Goal: Communication & Community: Share content

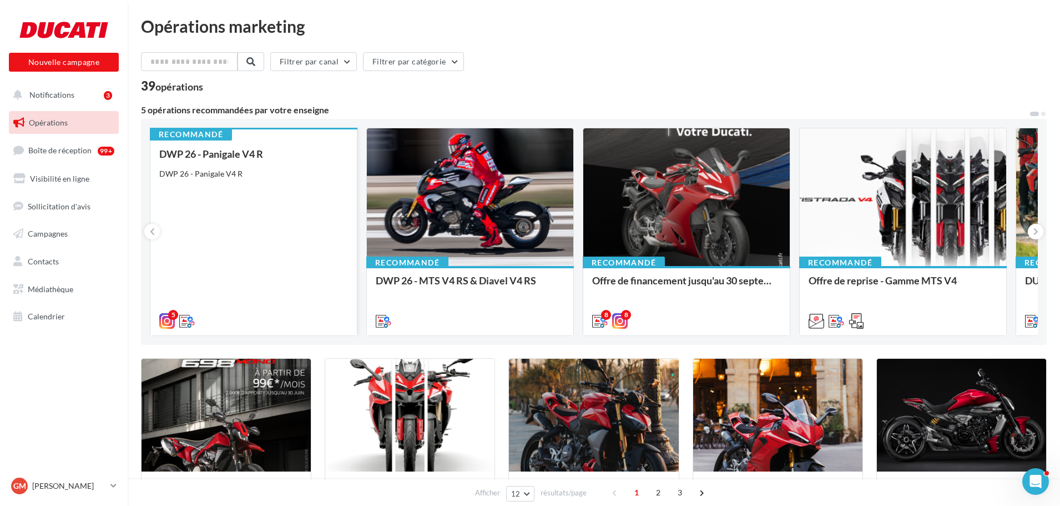
click at [238, 195] on div "DWP 26 - Panigale V4 R DWP 26 - Panigale V4 R" at bounding box center [253, 236] width 189 height 177
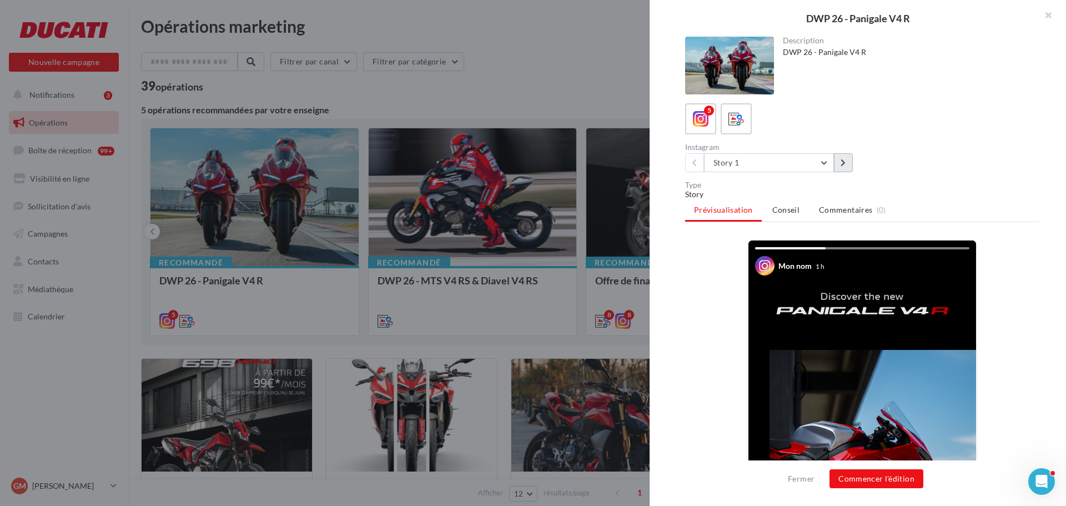
click at [846, 160] on icon at bounding box center [843, 163] width 5 height 8
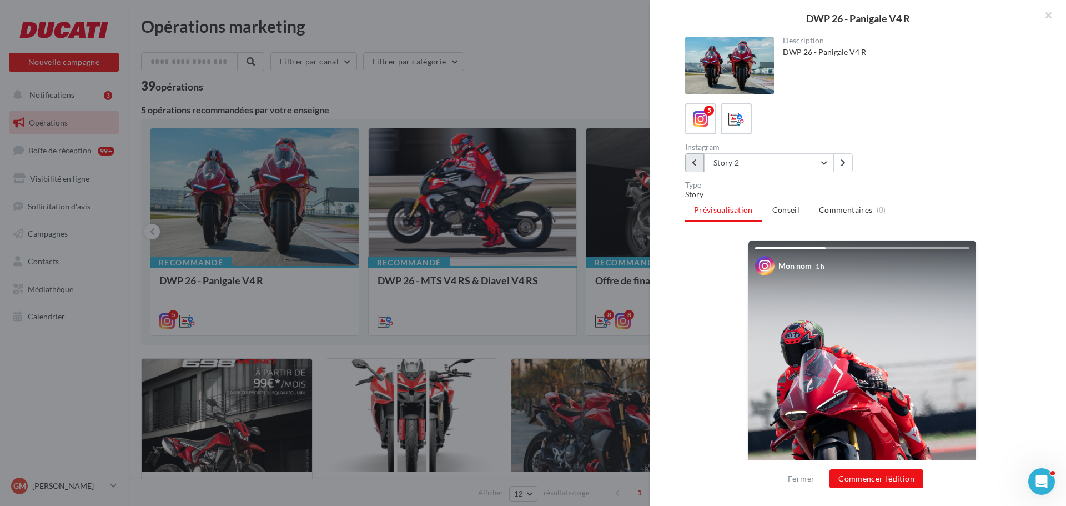
click at [697, 166] on button at bounding box center [694, 162] width 19 height 19
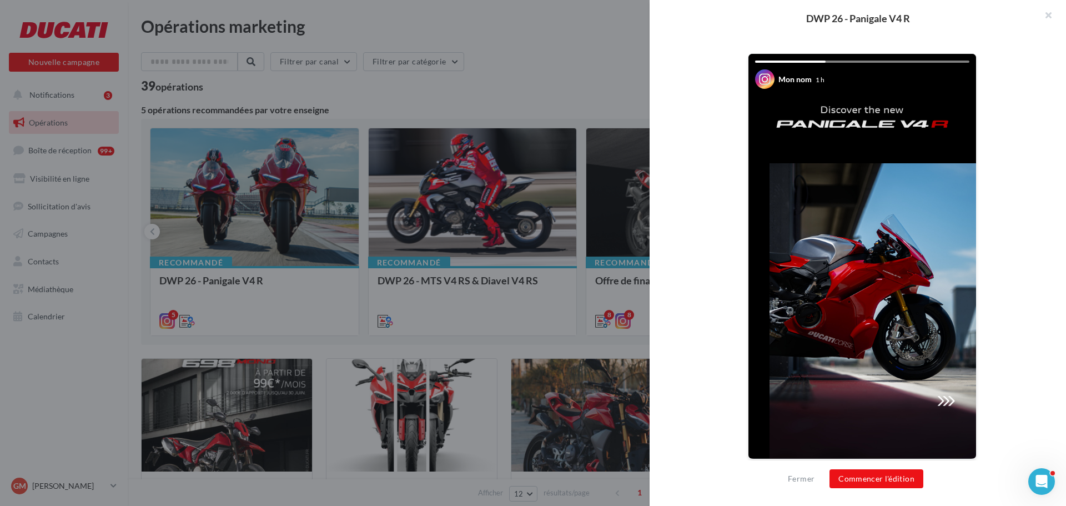
scroll to position [190, 0]
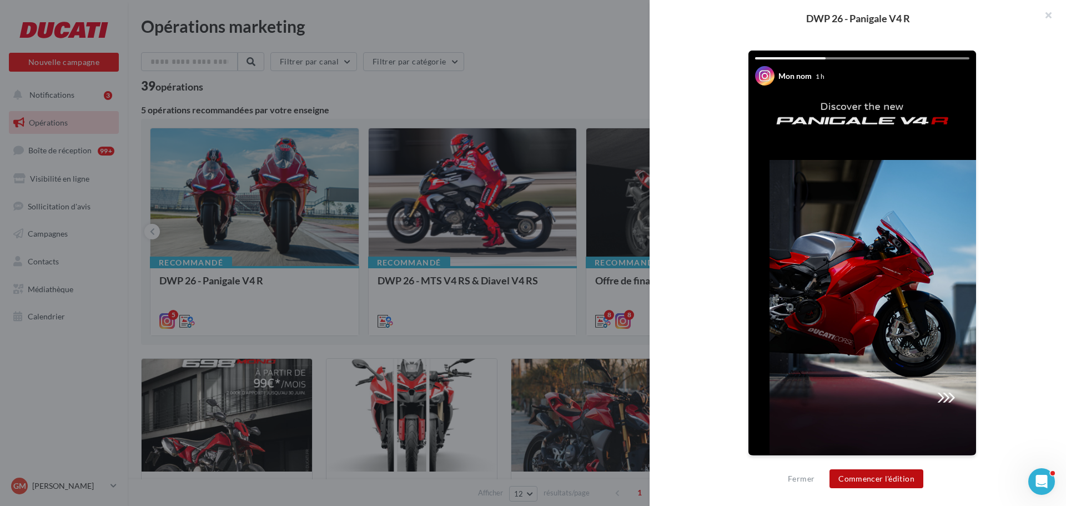
click at [901, 475] on button "Commencer l'édition" at bounding box center [877, 478] width 94 height 19
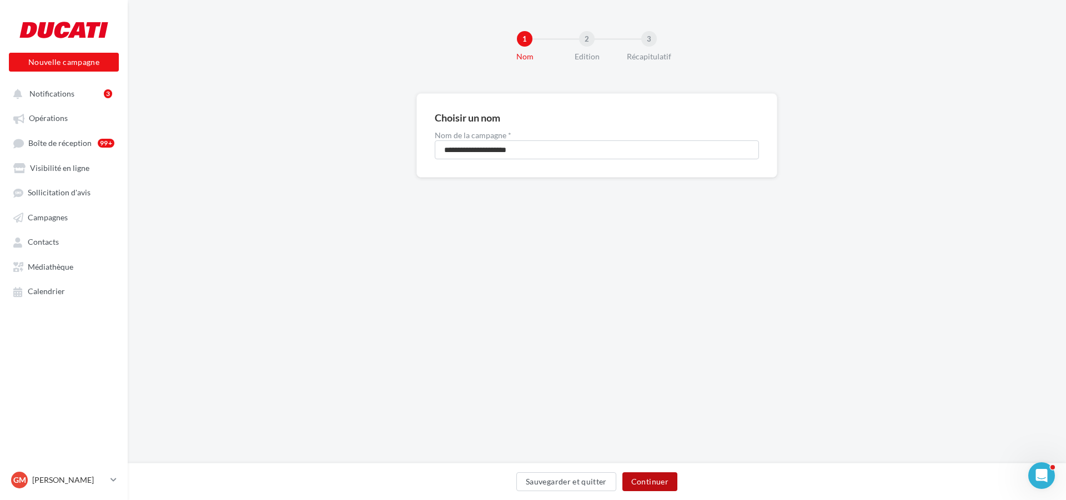
click at [655, 481] on button "Continuer" at bounding box center [649, 481] width 55 height 19
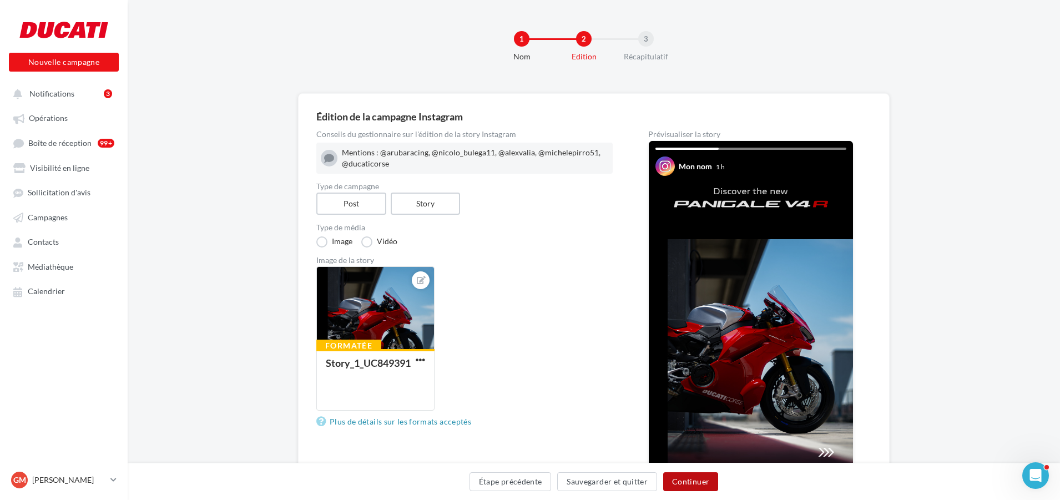
click at [701, 484] on button "Continuer" at bounding box center [690, 481] width 55 height 19
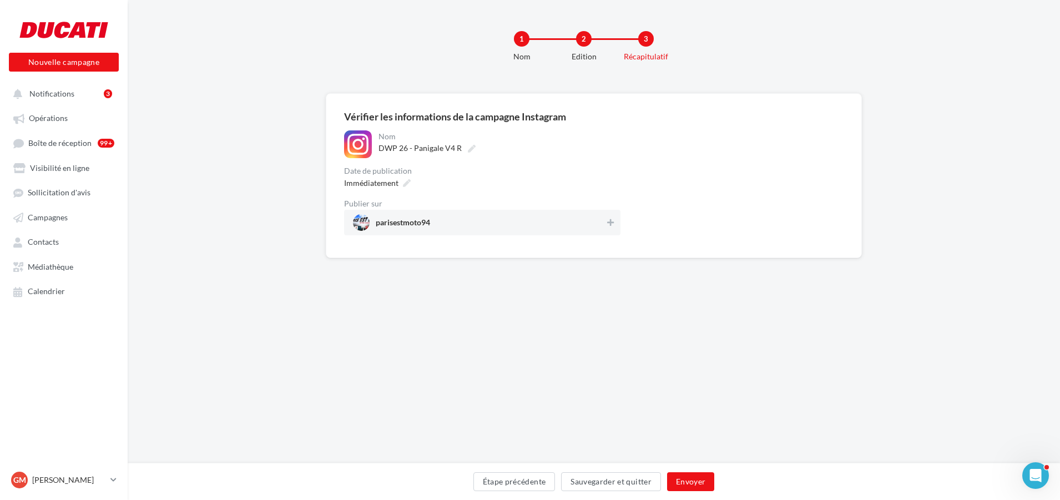
click at [545, 229] on span "parisestmoto94" at bounding box center [479, 222] width 252 height 17
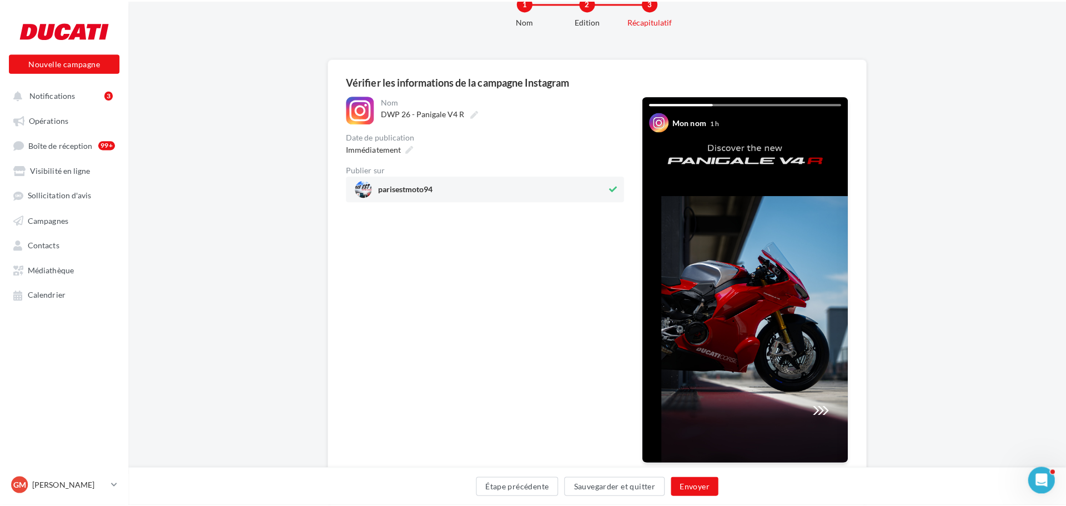
scroll to position [56, 0]
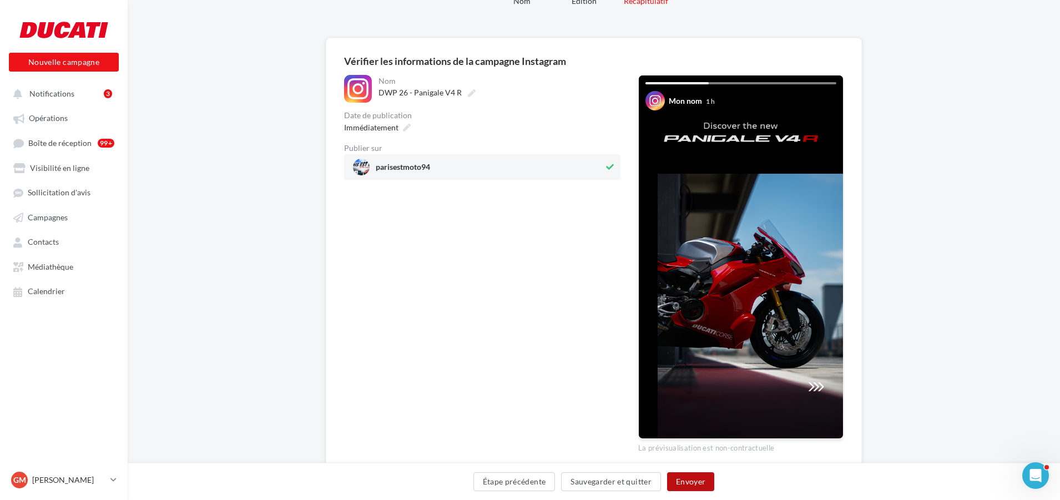
click at [689, 477] on button "Envoyer" at bounding box center [690, 481] width 47 height 19
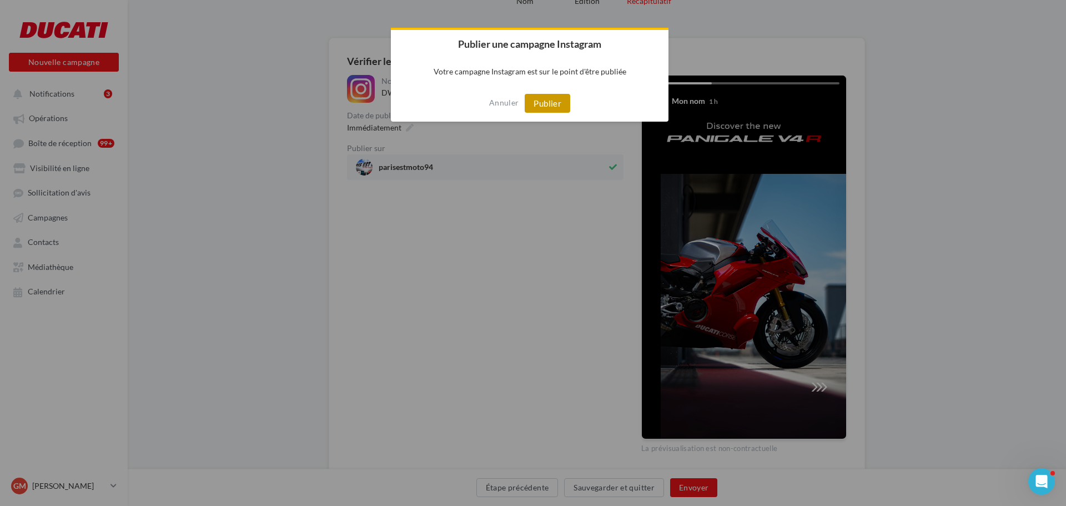
click at [542, 103] on button "Publier" at bounding box center [548, 103] width 46 height 19
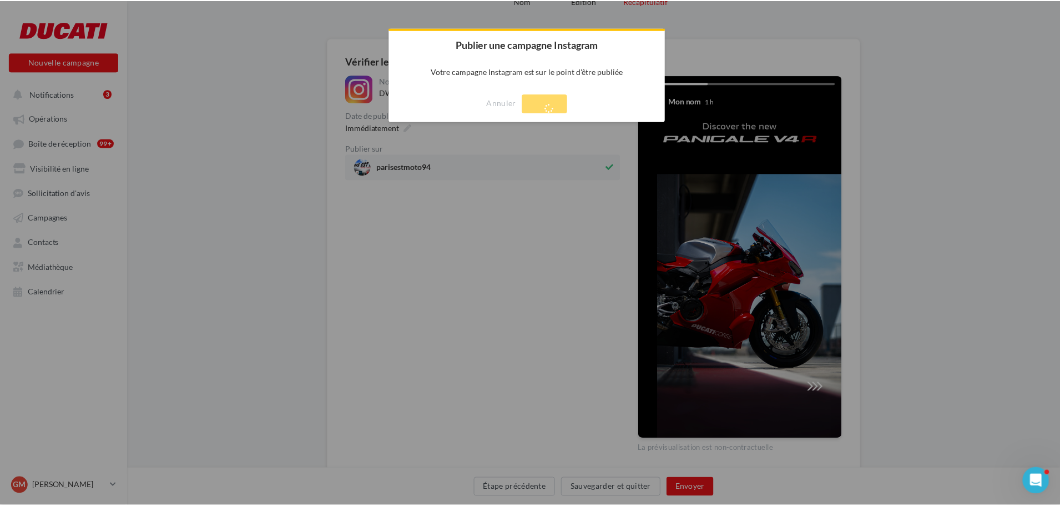
scroll to position [18, 0]
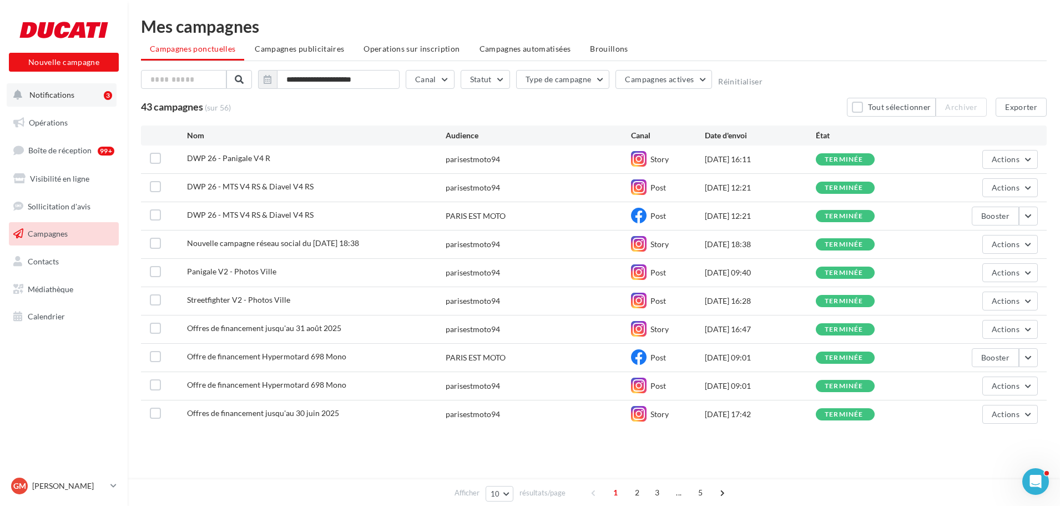
click at [51, 92] on span "Notifications" at bounding box center [51, 94] width 45 height 9
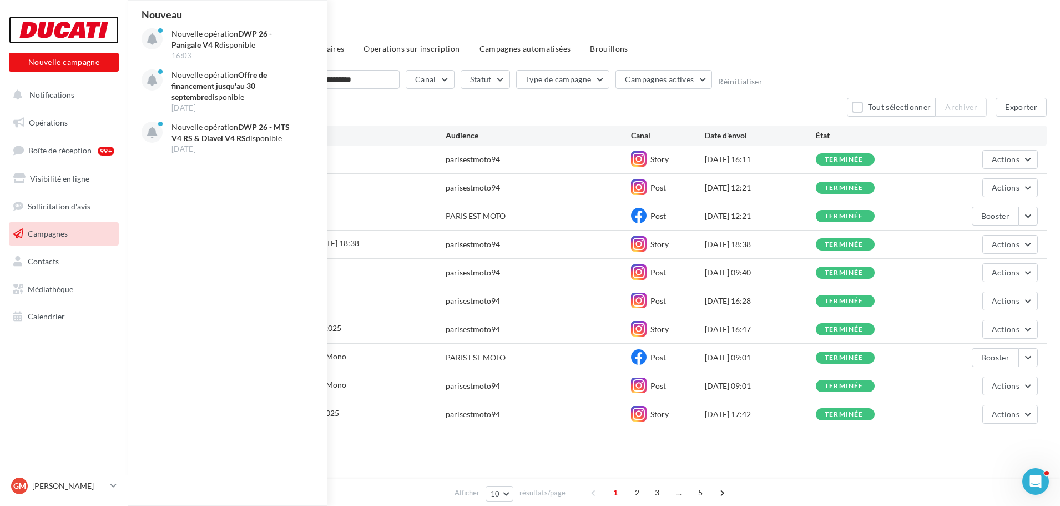
click at [51, 25] on div at bounding box center [63, 30] width 89 height 28
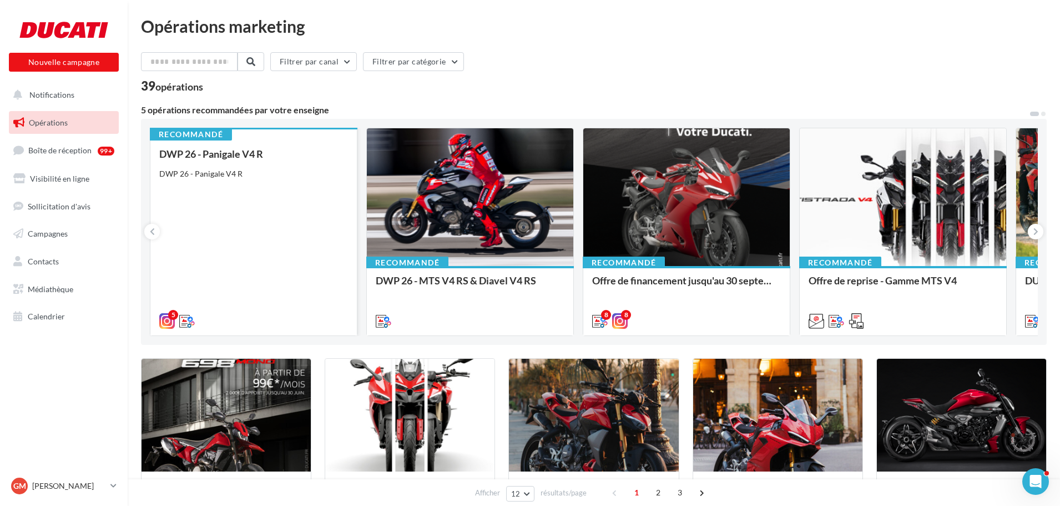
click at [245, 184] on div "DWP 26 - Panigale V4 R DWP 26 - Panigale V4 R" at bounding box center [253, 236] width 189 height 177
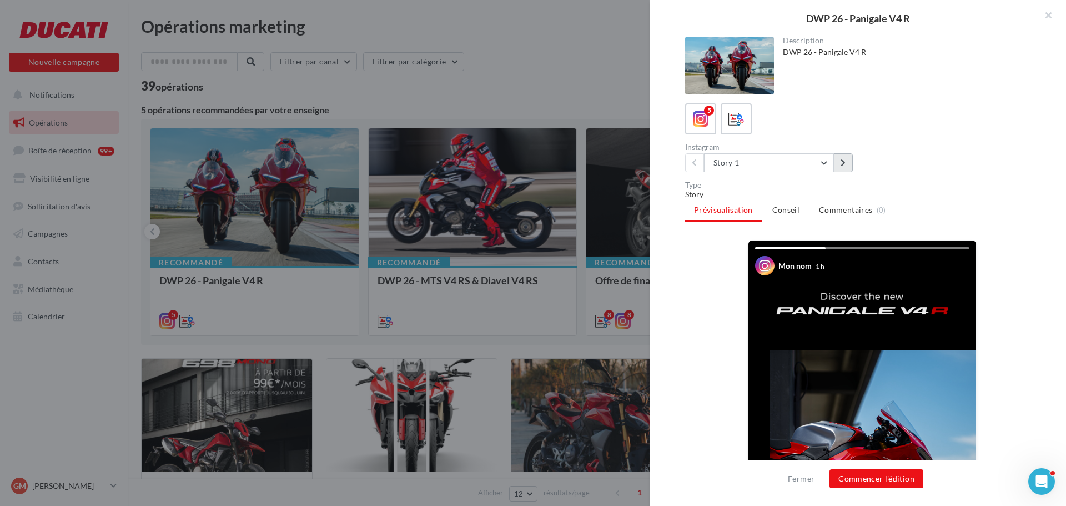
click at [849, 164] on button at bounding box center [843, 162] width 19 height 19
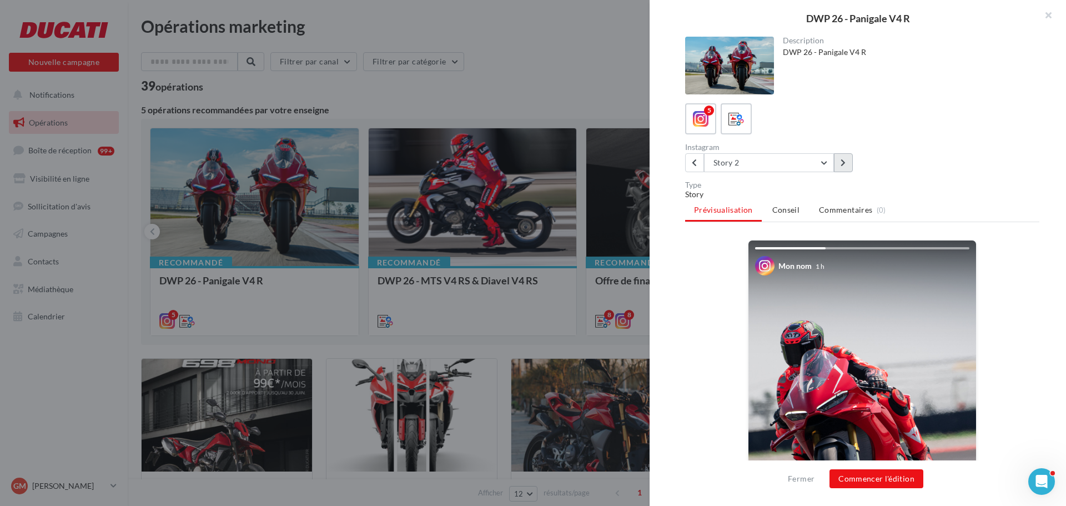
click at [847, 163] on button at bounding box center [843, 162] width 19 height 19
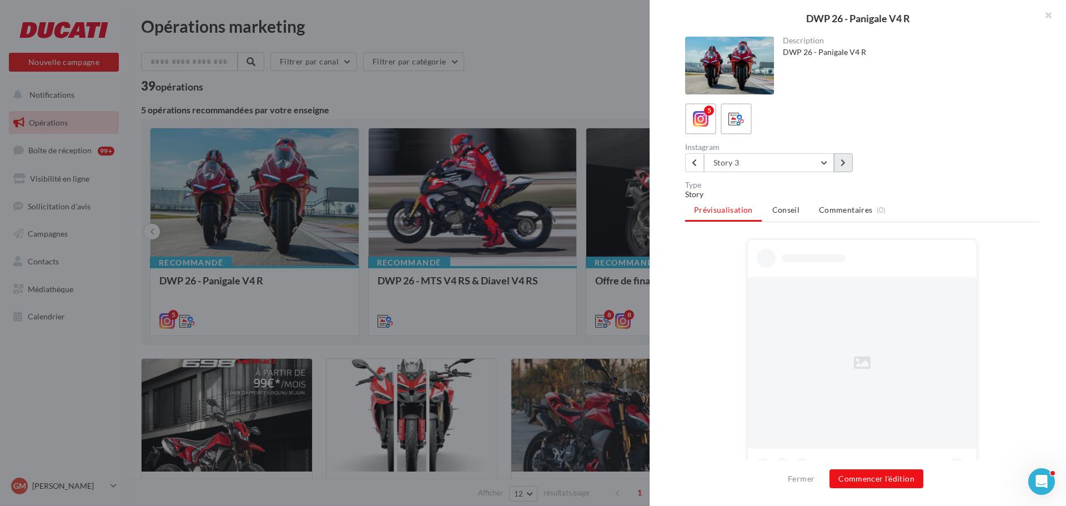
click at [847, 163] on button at bounding box center [843, 162] width 19 height 19
click at [848, 162] on button at bounding box center [843, 162] width 19 height 19
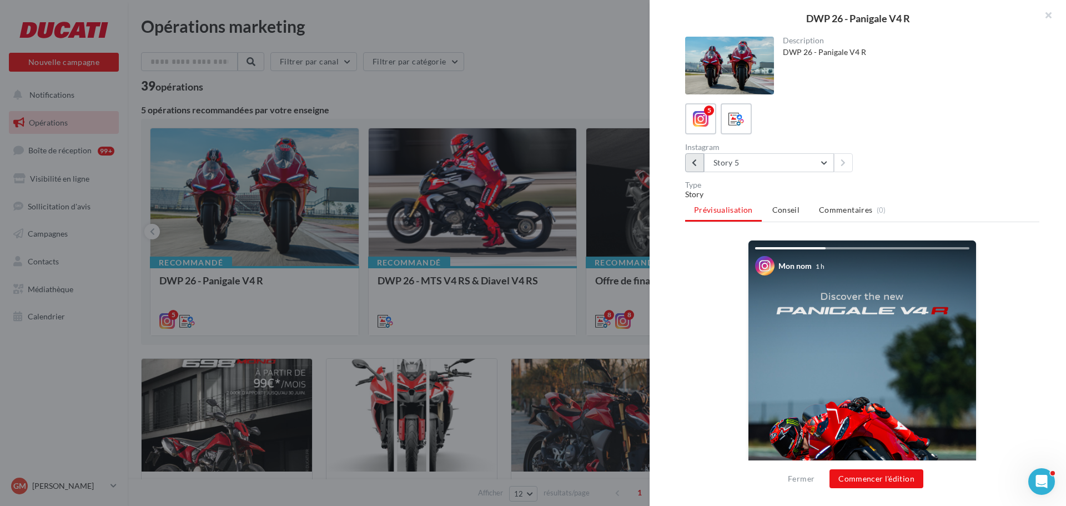
click at [695, 156] on button at bounding box center [694, 162] width 19 height 19
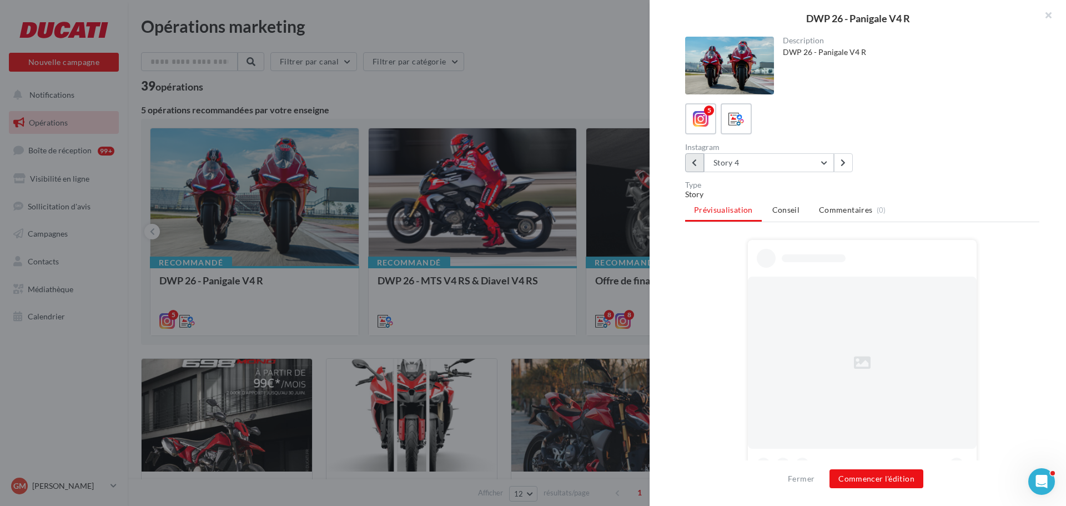
click at [695, 156] on button at bounding box center [694, 162] width 19 height 19
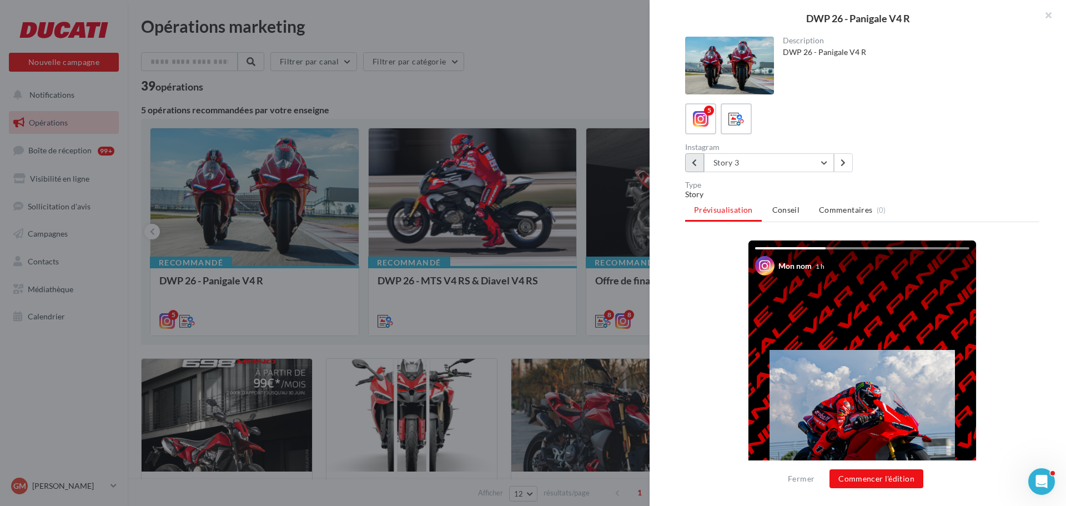
click at [691, 162] on button at bounding box center [694, 162] width 19 height 19
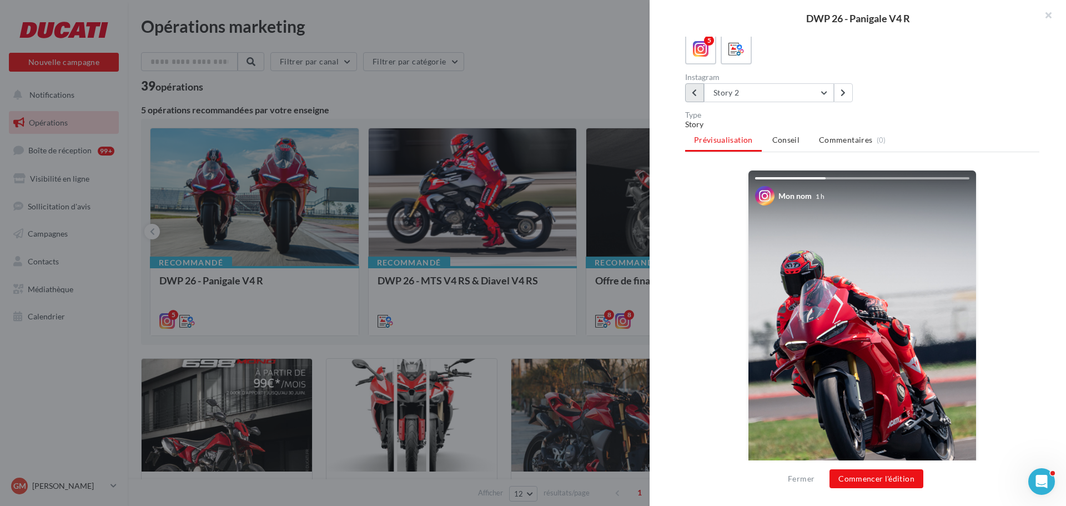
scroll to position [190, 0]
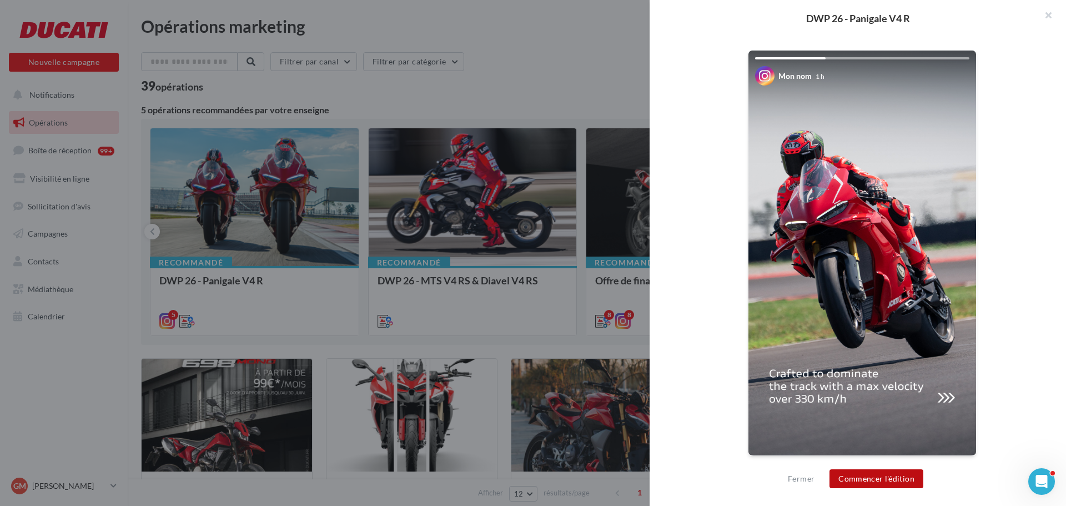
click at [884, 477] on button "Commencer l'édition" at bounding box center [877, 478] width 94 height 19
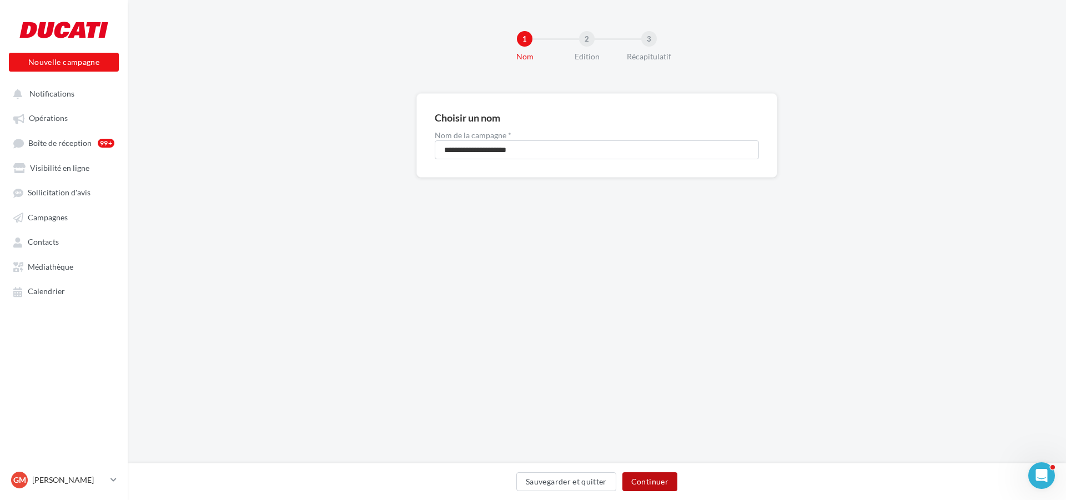
click at [662, 486] on button "Continuer" at bounding box center [649, 481] width 55 height 19
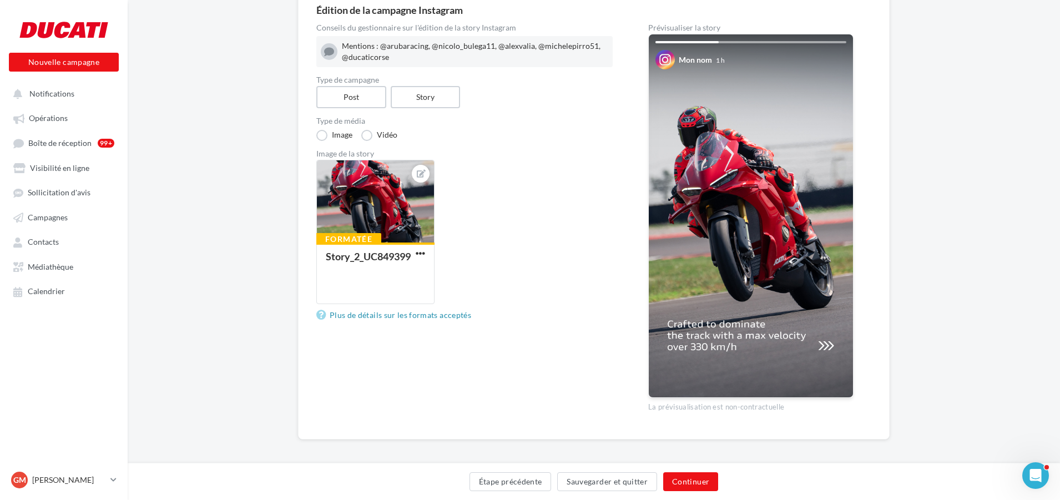
scroll to position [112, 0]
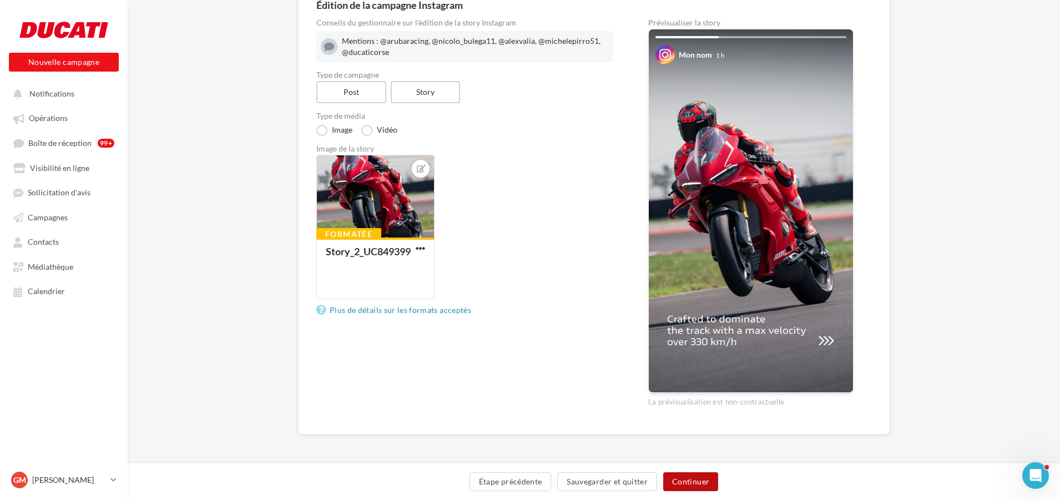
click at [692, 475] on button "Continuer" at bounding box center [690, 481] width 55 height 19
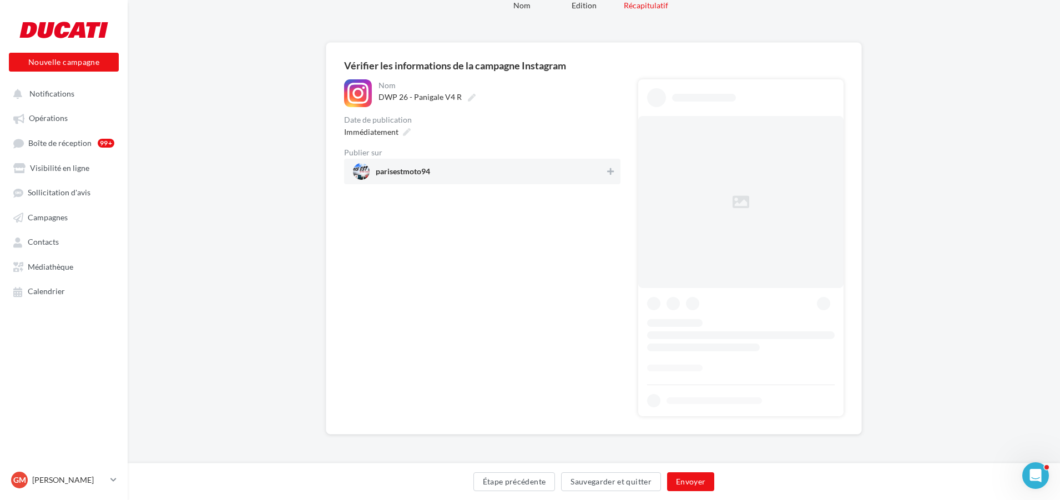
click at [594, 175] on span "parisestmoto94" at bounding box center [479, 171] width 252 height 17
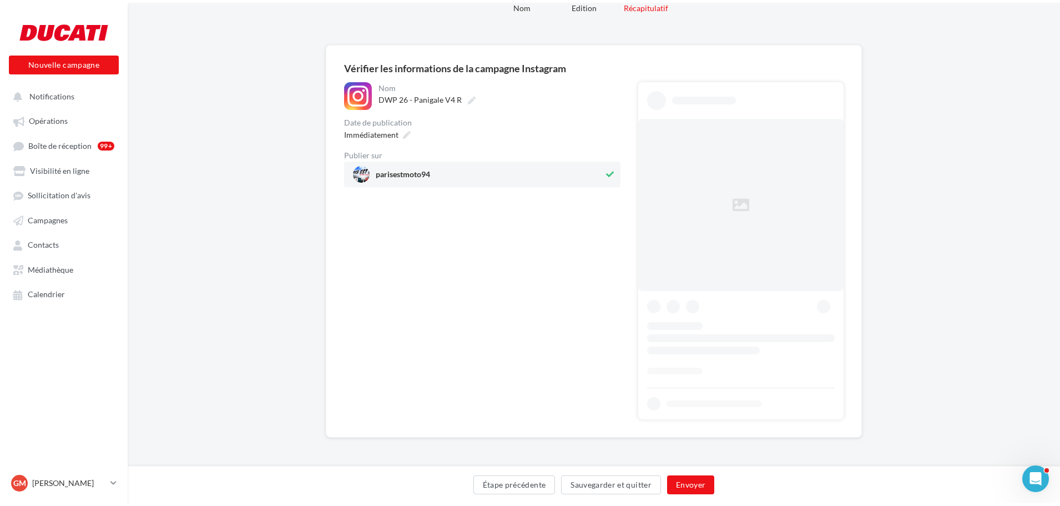
scroll to position [0, 0]
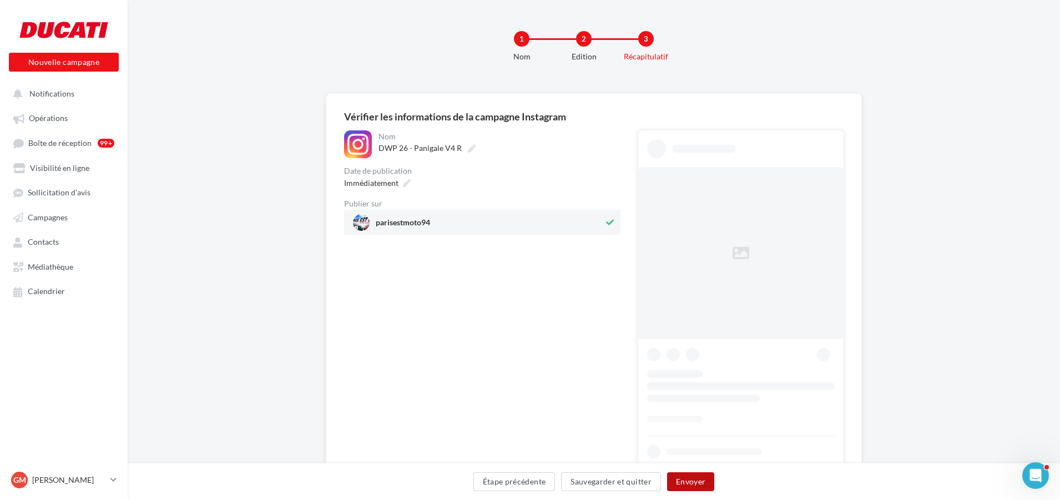
click at [698, 479] on button "Envoyer" at bounding box center [690, 481] width 47 height 19
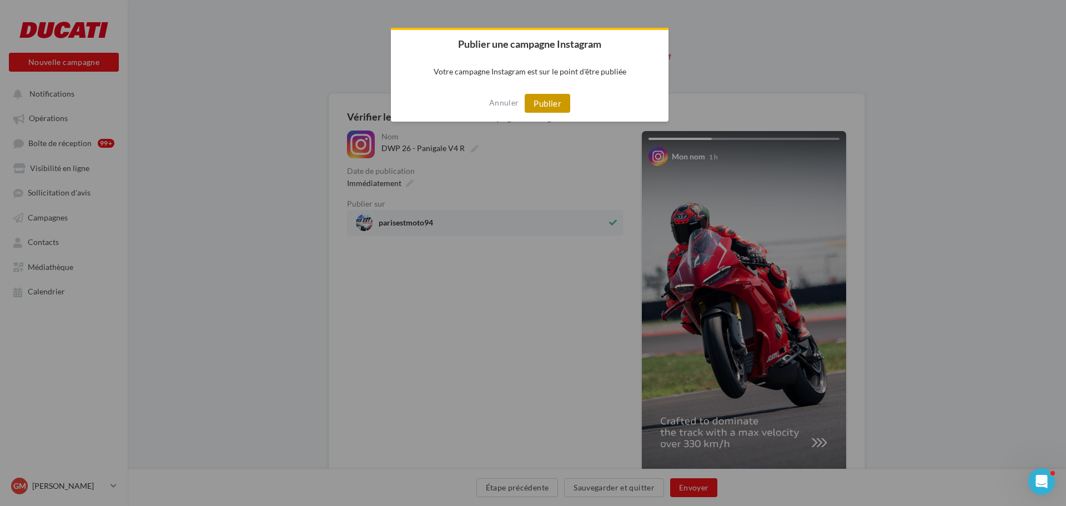
click at [551, 110] on button "Publier" at bounding box center [548, 103] width 46 height 19
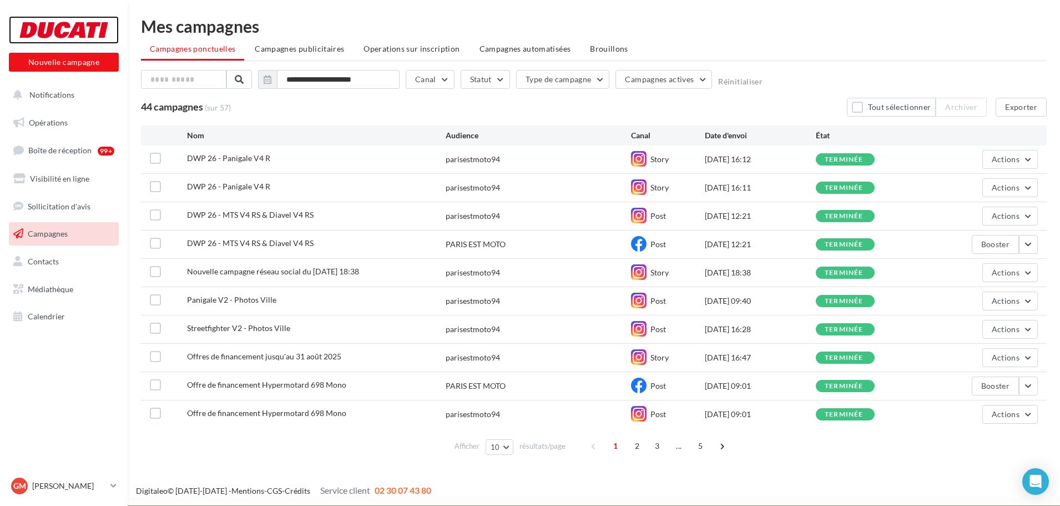
click at [64, 34] on div at bounding box center [63, 30] width 89 height 28
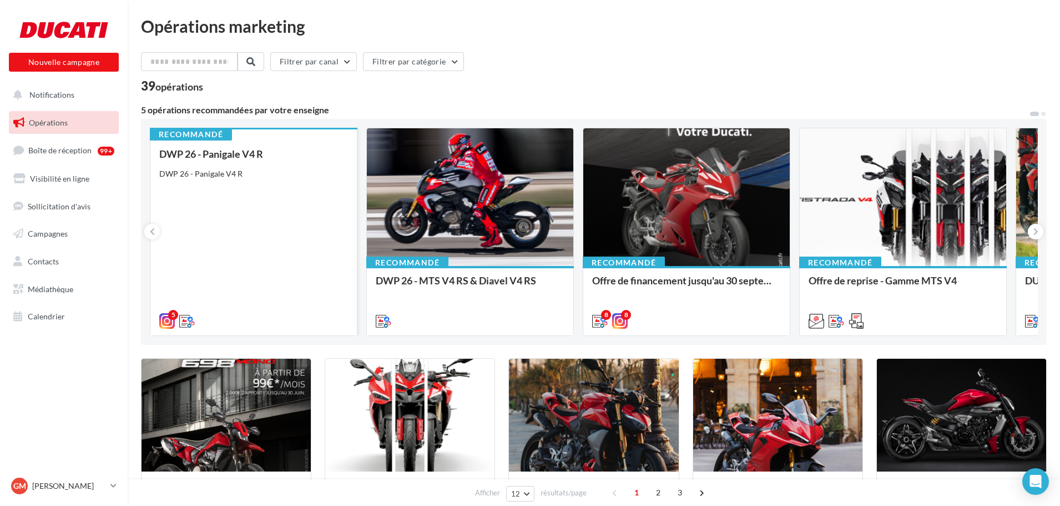
click at [235, 178] on div "DWP 26 - Panigale V4 R" at bounding box center [253, 173] width 189 height 11
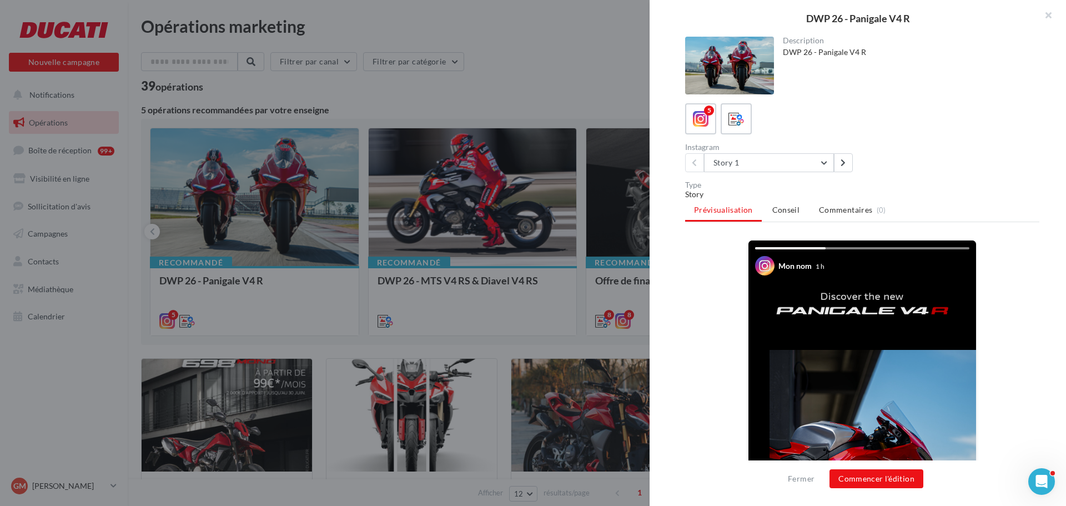
click at [854, 159] on div "Story 1 Story 1 Story 2 Story 3 Story 4 Story 5" at bounding box center [771, 162] width 173 height 19
click at [849, 159] on button at bounding box center [843, 162] width 19 height 19
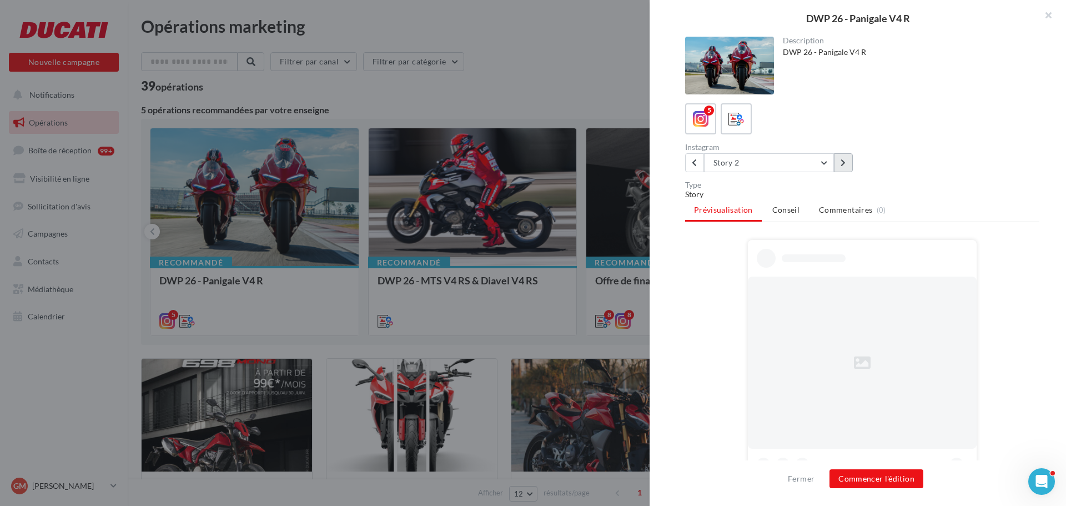
click at [849, 159] on button at bounding box center [843, 162] width 19 height 19
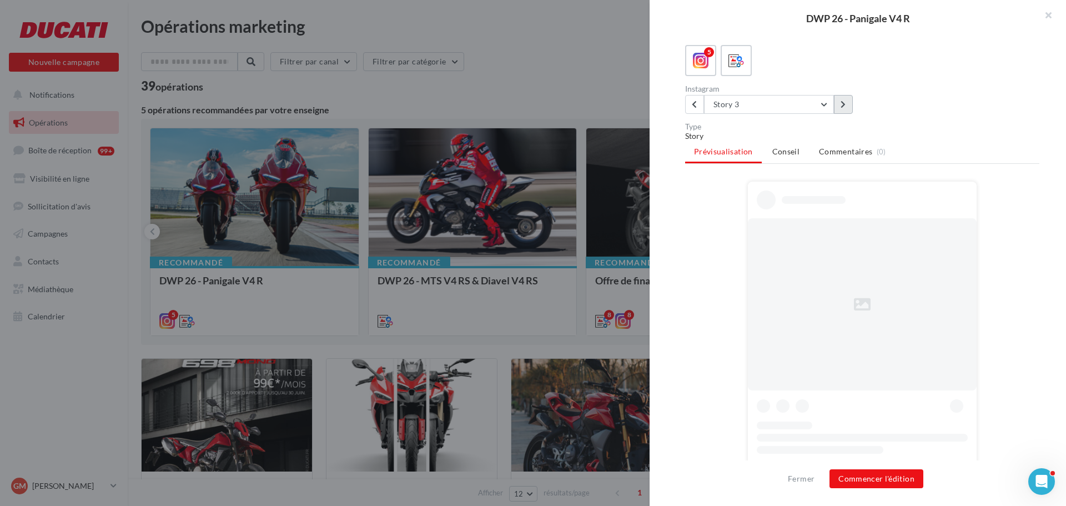
scroll to position [107, 0]
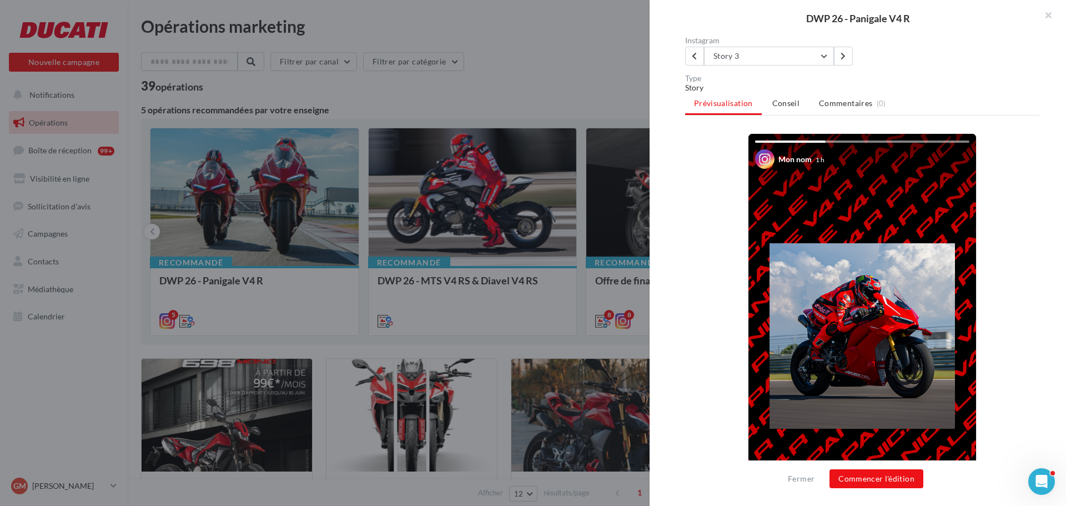
click at [869, 489] on div "Fermer Commencer l'édition" at bounding box center [858, 483] width 416 height 46
click at [873, 478] on button "Commencer l'édition" at bounding box center [877, 478] width 94 height 19
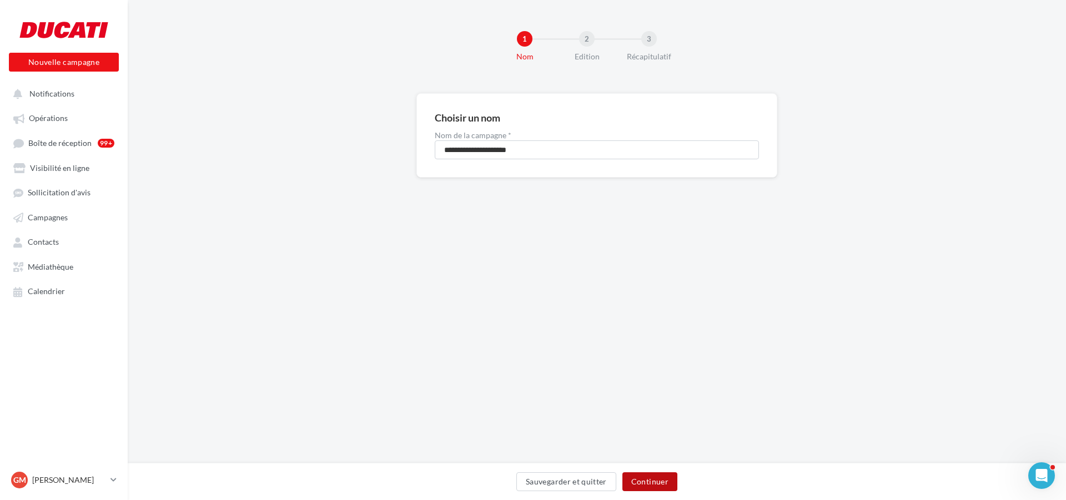
click at [659, 483] on button "Continuer" at bounding box center [649, 481] width 55 height 19
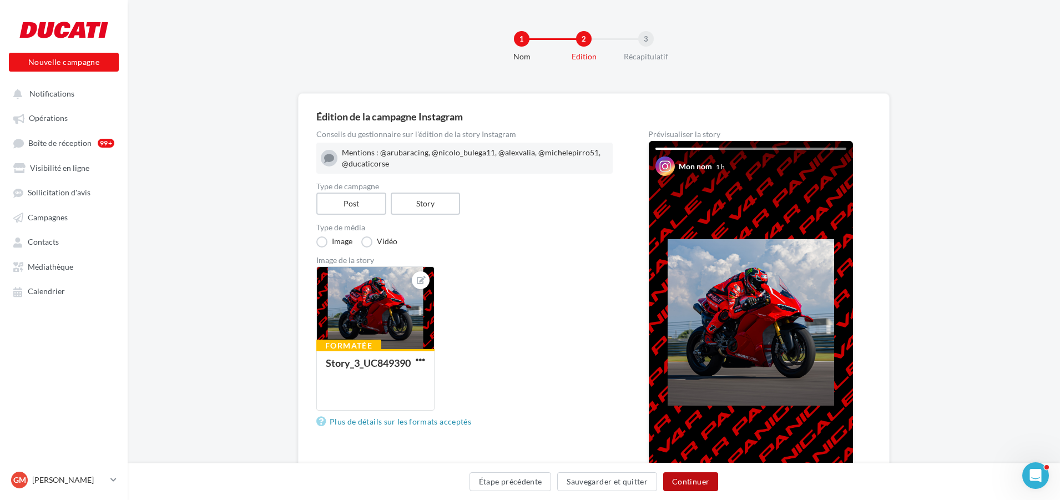
click at [698, 482] on button "Continuer" at bounding box center [690, 481] width 55 height 19
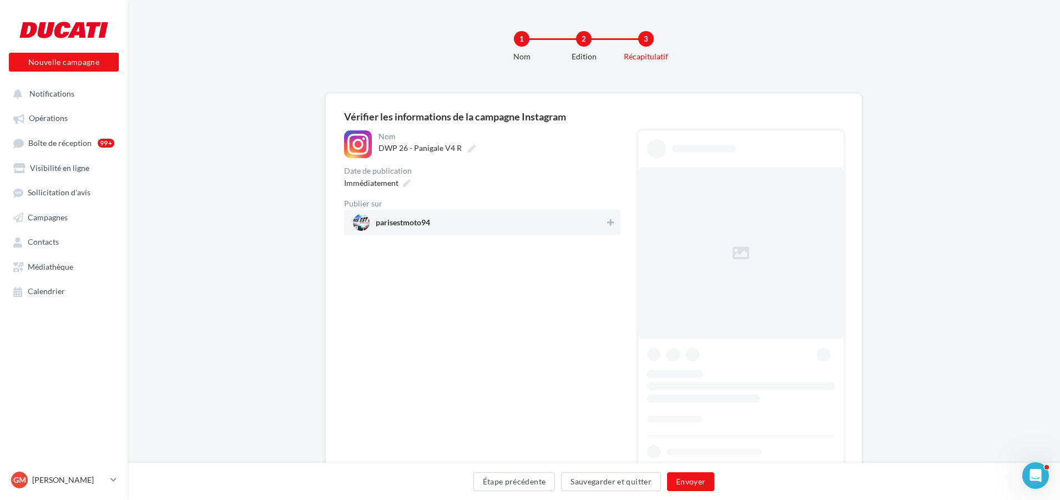
click at [514, 219] on span "parisestmoto94" at bounding box center [479, 222] width 252 height 17
click at [705, 480] on button "Envoyer" at bounding box center [690, 481] width 47 height 19
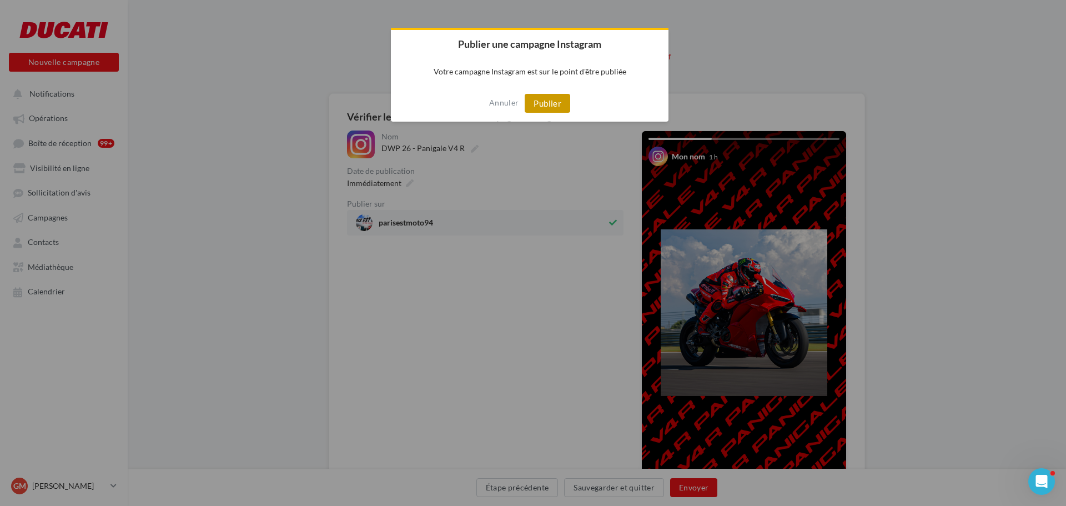
click at [542, 100] on button "Publier" at bounding box center [548, 103] width 46 height 19
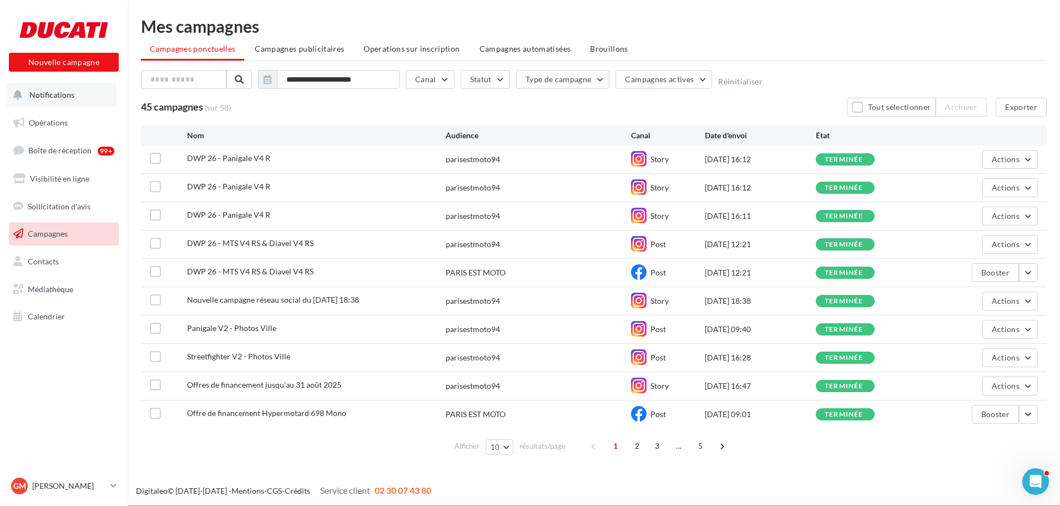
click at [47, 90] on span "Notifications" at bounding box center [51, 94] width 45 height 9
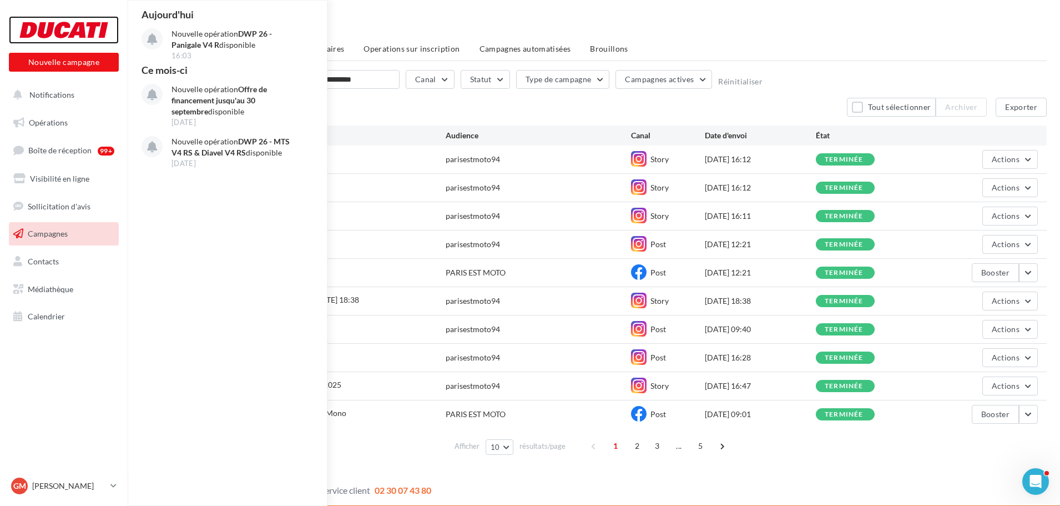
click at [87, 38] on div at bounding box center [63, 30] width 89 height 28
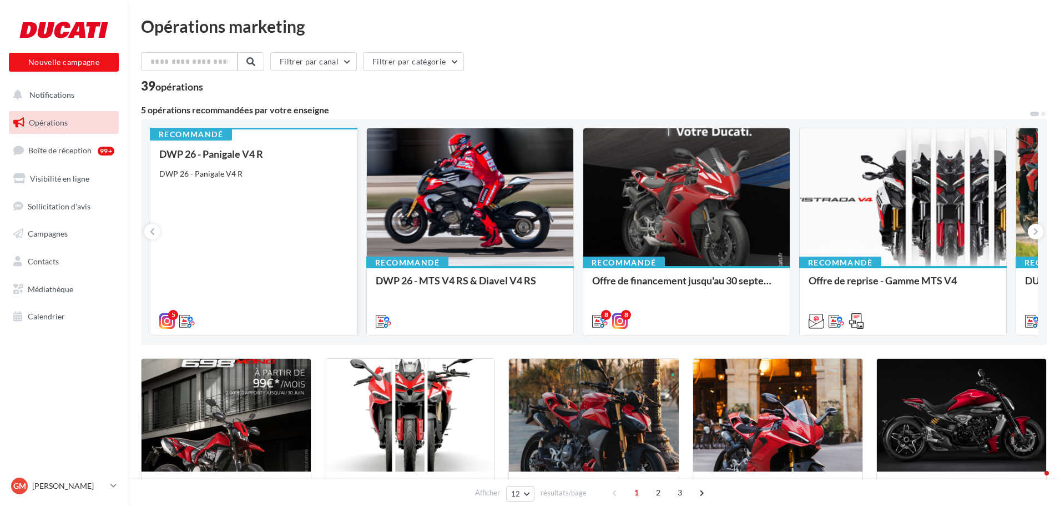
click at [235, 190] on div "DWP 26 - Panigale V4 R DWP 26 - Panigale V4 R" at bounding box center [253, 236] width 189 height 177
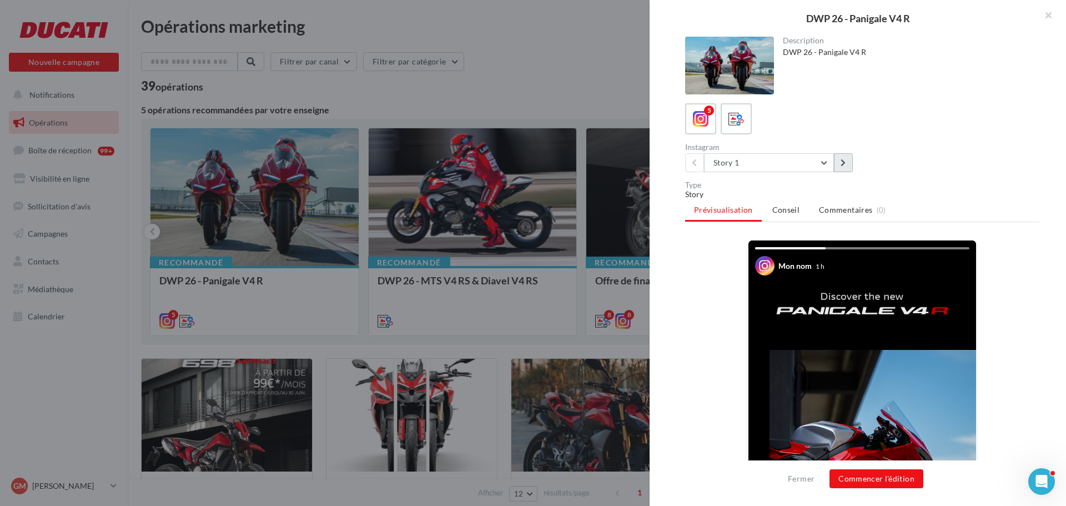
click at [850, 163] on button at bounding box center [843, 162] width 19 height 19
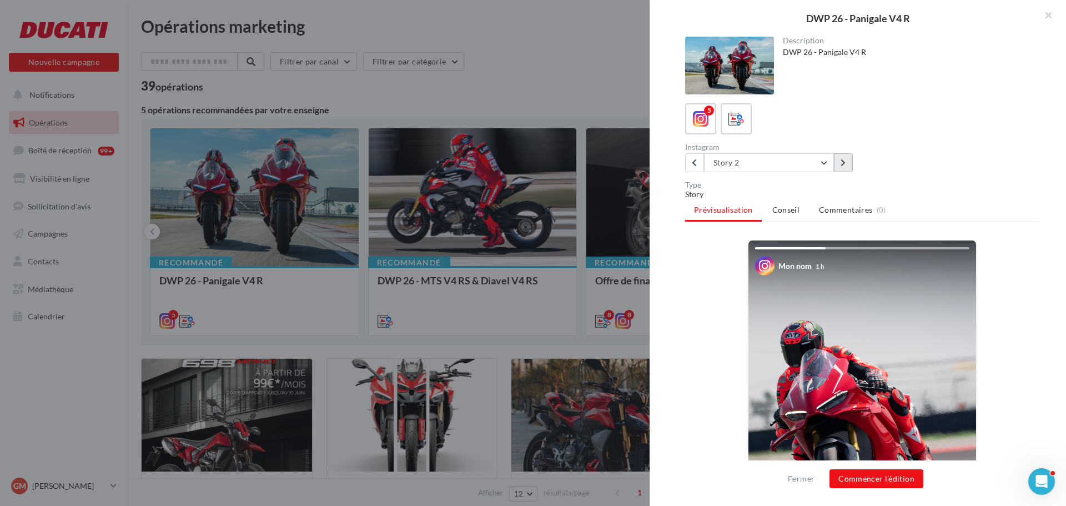
click at [850, 163] on button at bounding box center [843, 162] width 19 height 19
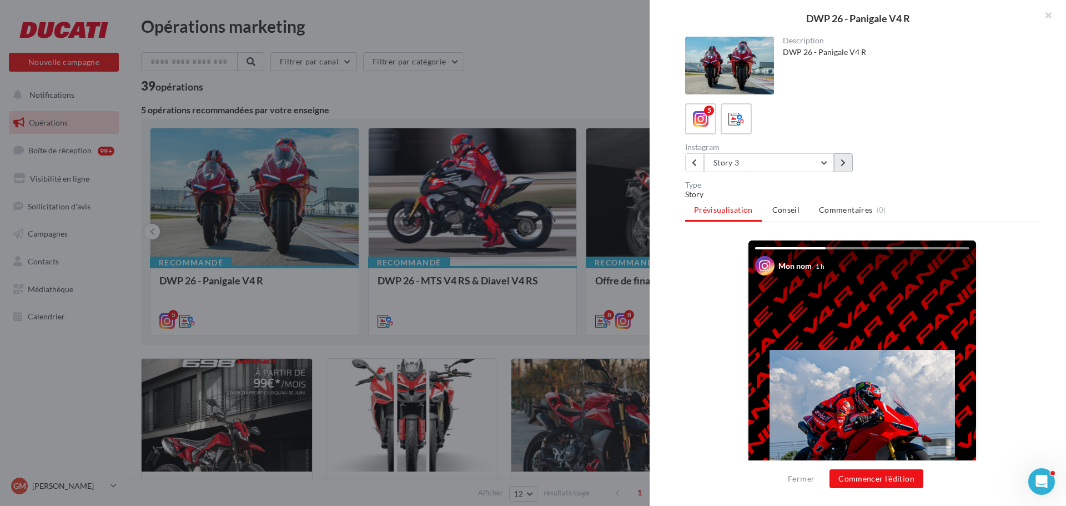
click at [850, 163] on button at bounding box center [843, 162] width 19 height 19
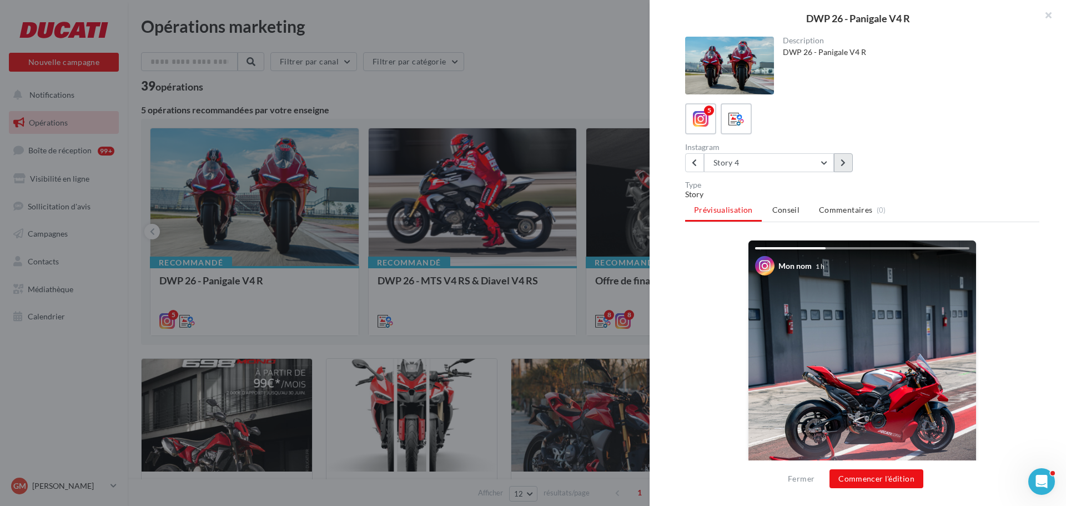
click at [839, 165] on button at bounding box center [843, 162] width 19 height 19
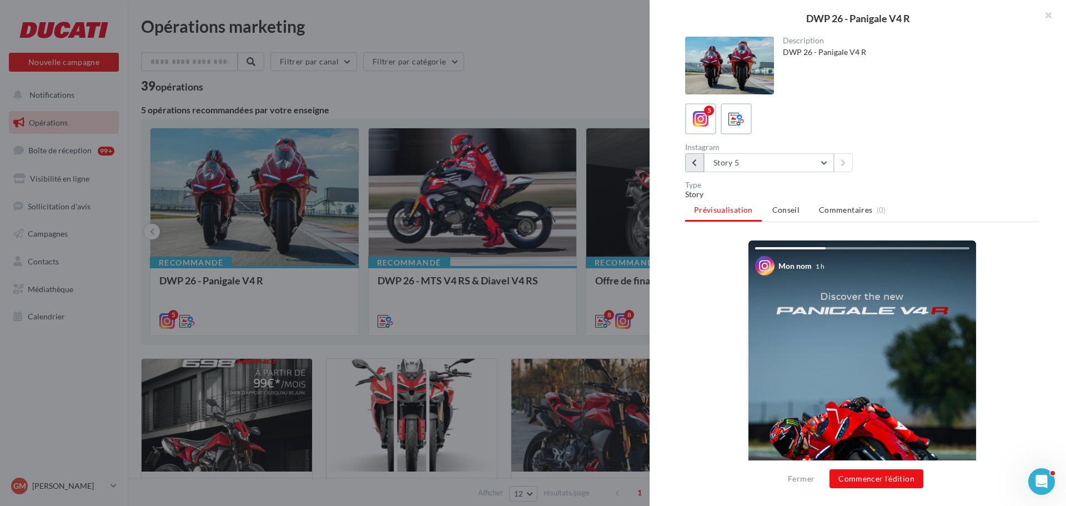
click at [694, 160] on icon at bounding box center [694, 163] width 5 height 8
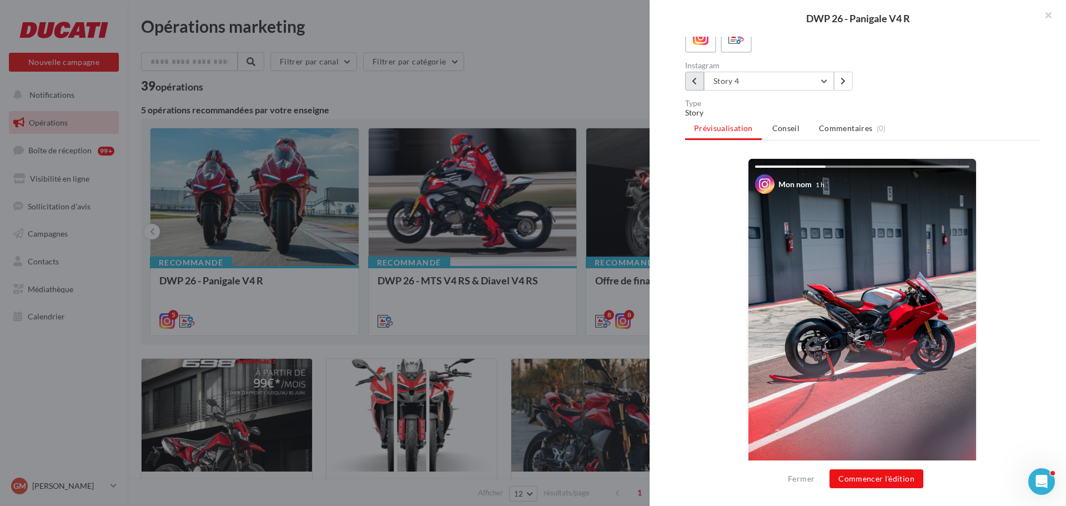
scroll to position [190, 0]
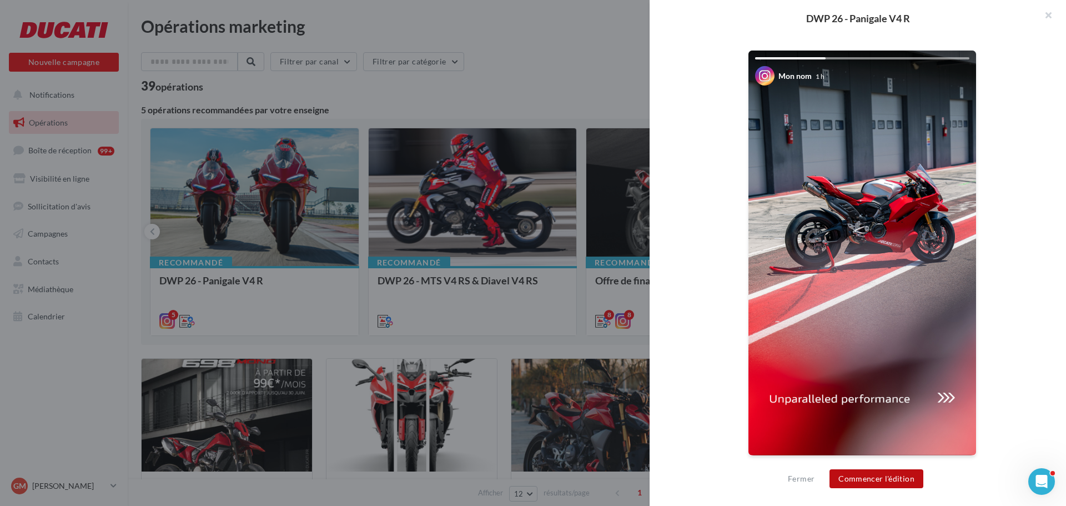
click at [853, 474] on button "Commencer l'édition" at bounding box center [877, 478] width 94 height 19
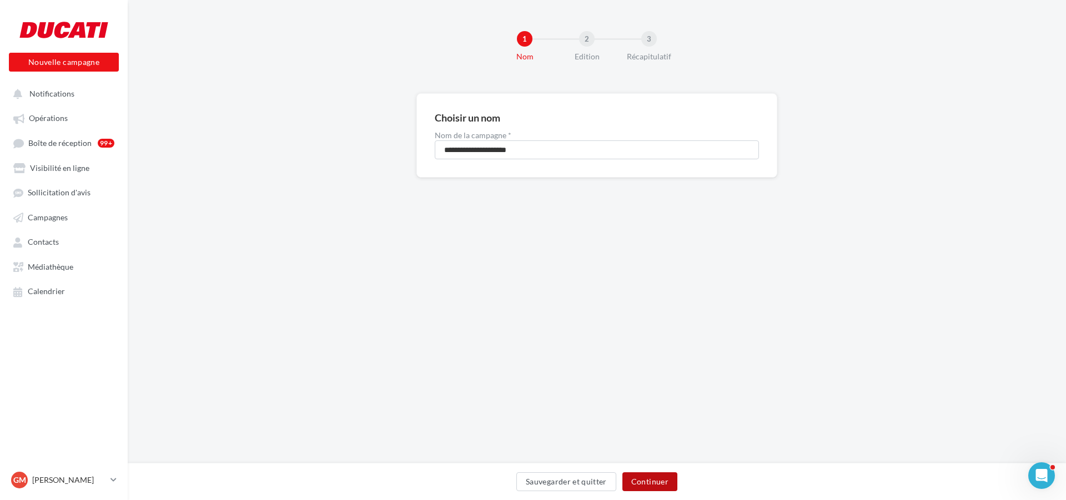
click at [655, 482] on button "Continuer" at bounding box center [649, 481] width 55 height 19
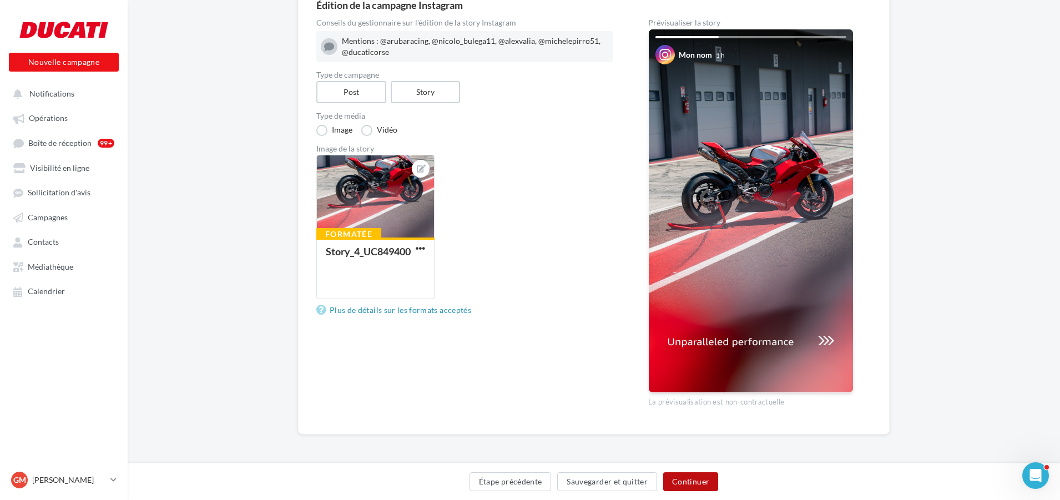
click at [707, 474] on button "Continuer" at bounding box center [690, 481] width 55 height 19
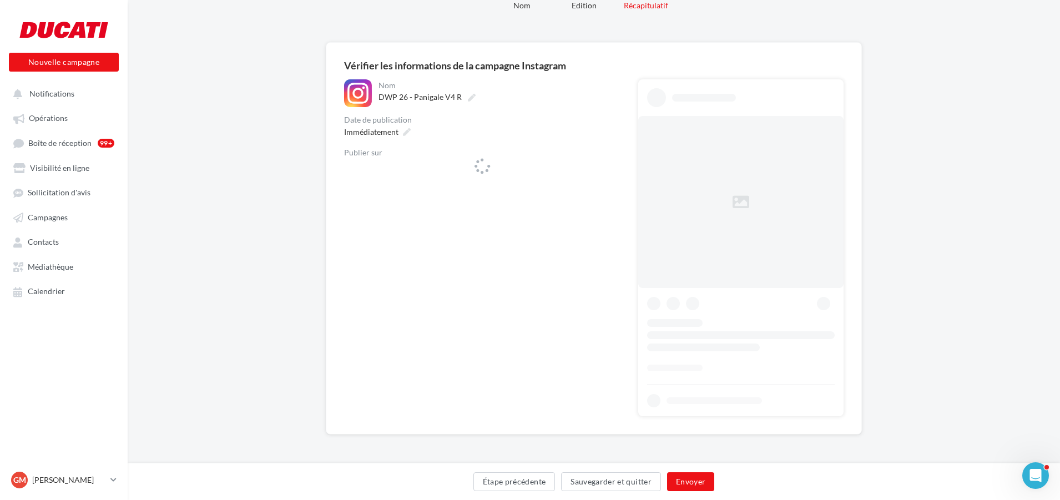
scroll to position [51, 0]
click at [562, 167] on span "parisestmoto94" at bounding box center [479, 171] width 252 height 17
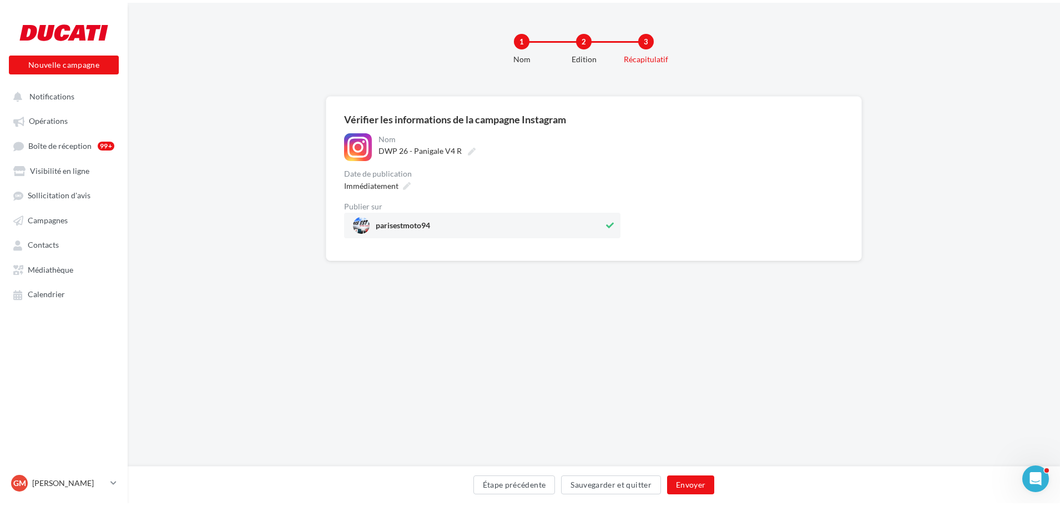
scroll to position [0, 0]
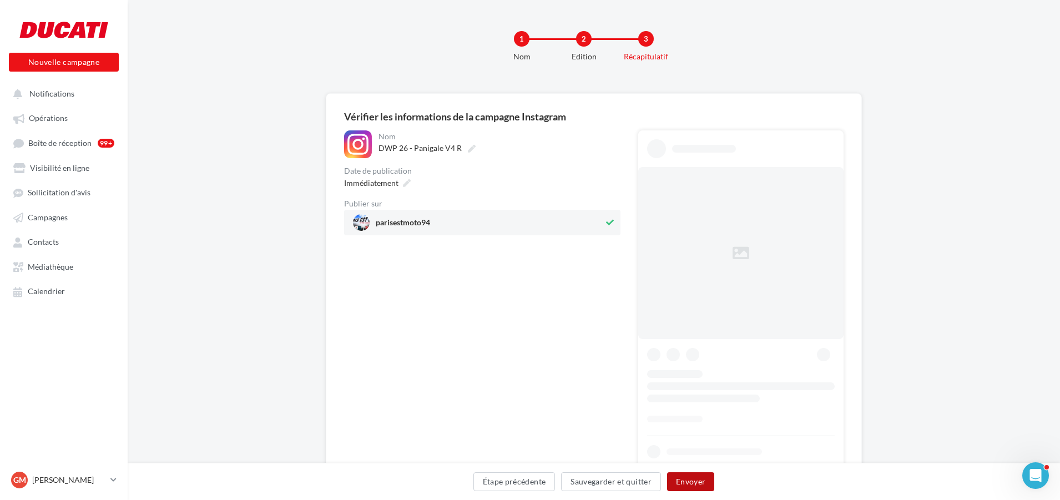
click at [705, 482] on button "Envoyer" at bounding box center [690, 481] width 47 height 19
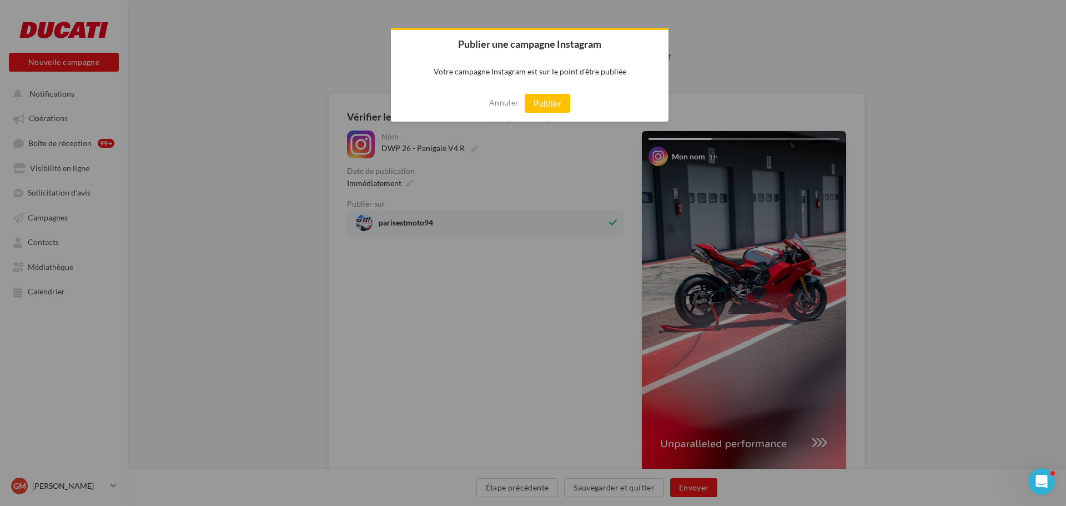
click at [545, 92] on div "Annuler Publier" at bounding box center [530, 103] width 278 height 37
click at [550, 104] on button "Publier" at bounding box center [548, 103] width 46 height 19
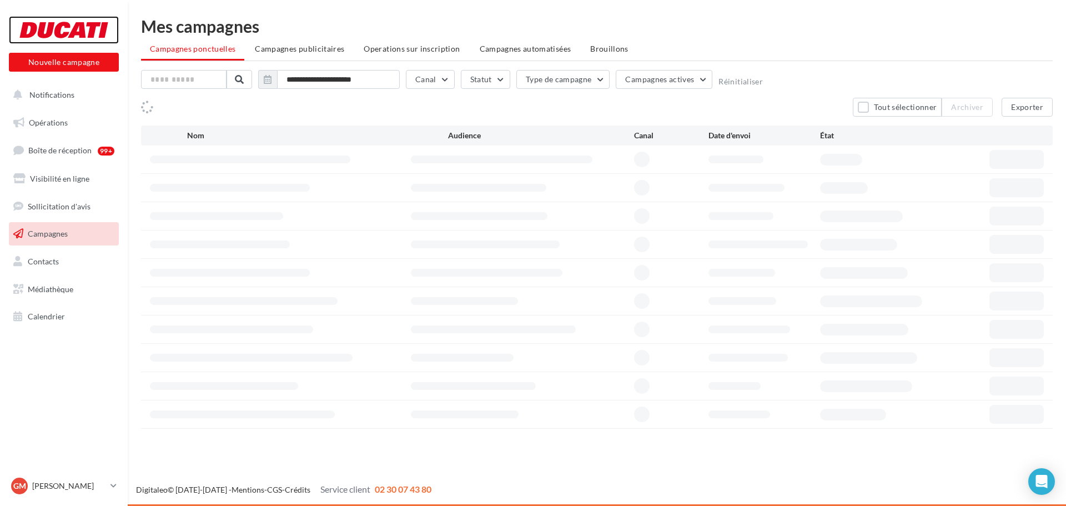
click at [58, 26] on div at bounding box center [63, 30] width 89 height 28
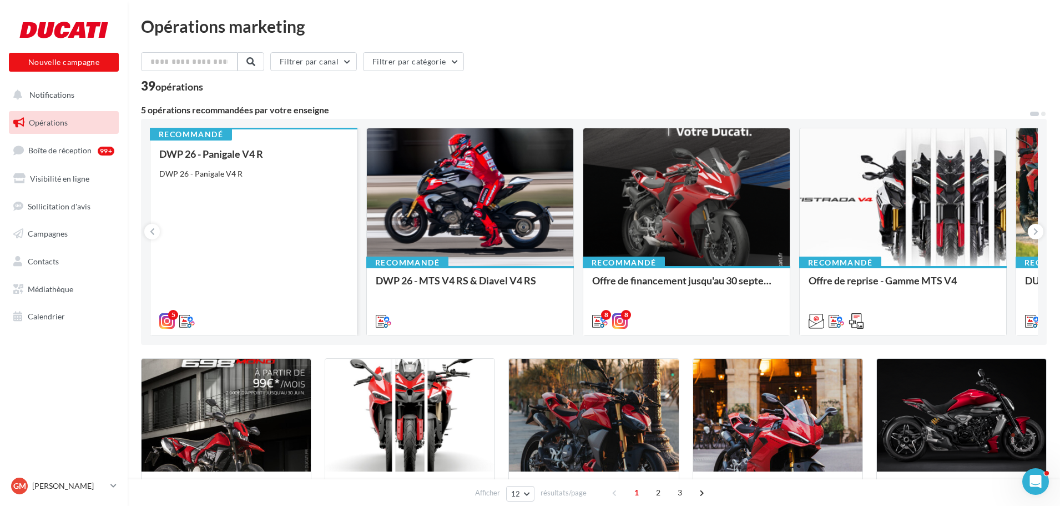
click at [244, 172] on div "DWP 26 - Panigale V4 R" at bounding box center [253, 173] width 189 height 11
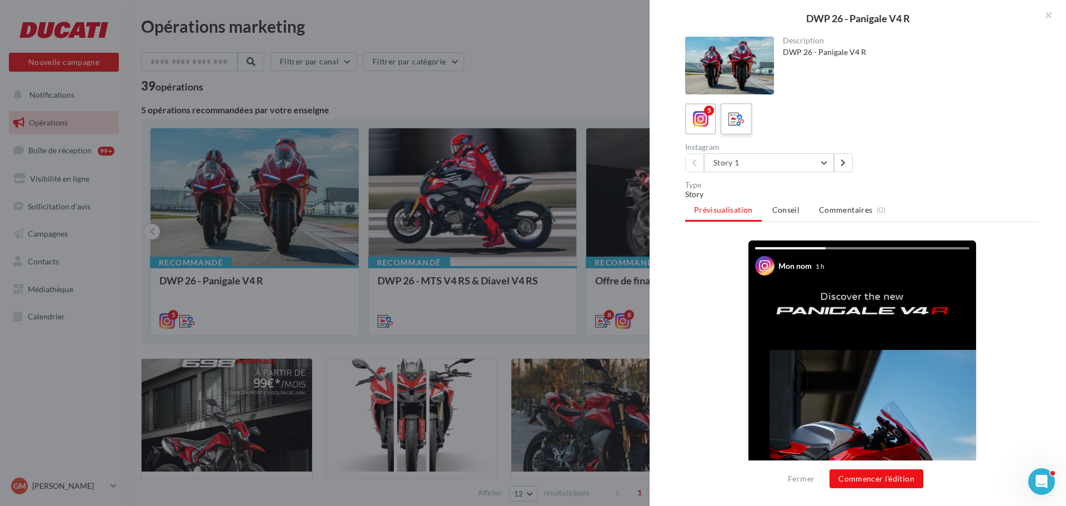
click at [742, 120] on icon at bounding box center [736, 119] width 16 height 16
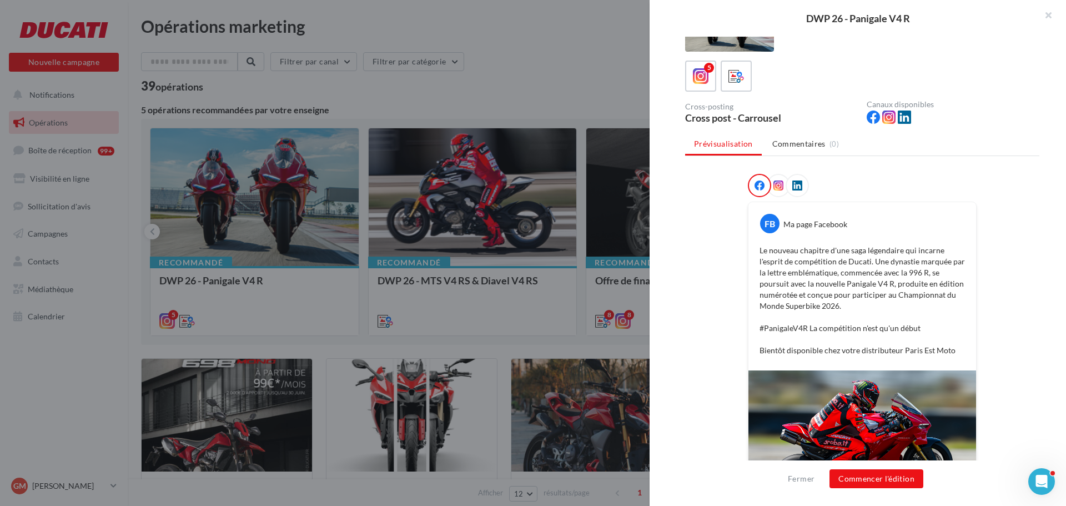
scroll to position [167, 0]
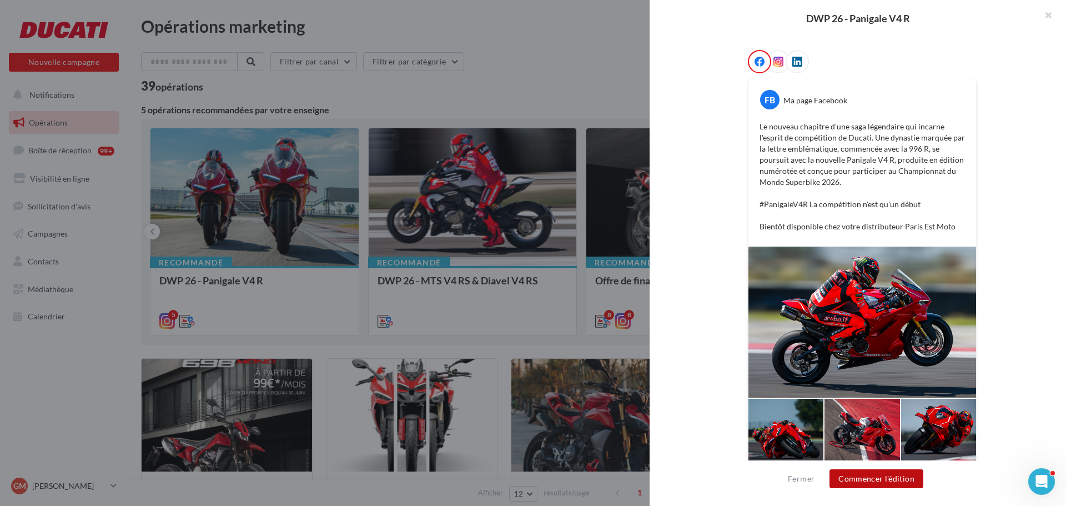
click at [887, 481] on button "Commencer l'édition" at bounding box center [877, 478] width 94 height 19
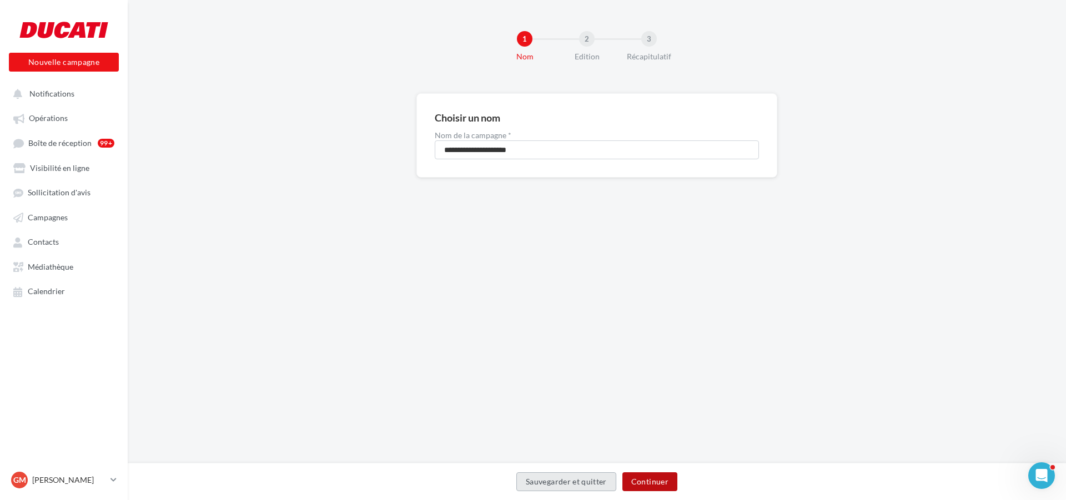
click at [653, 484] on button "Continuer" at bounding box center [649, 481] width 55 height 19
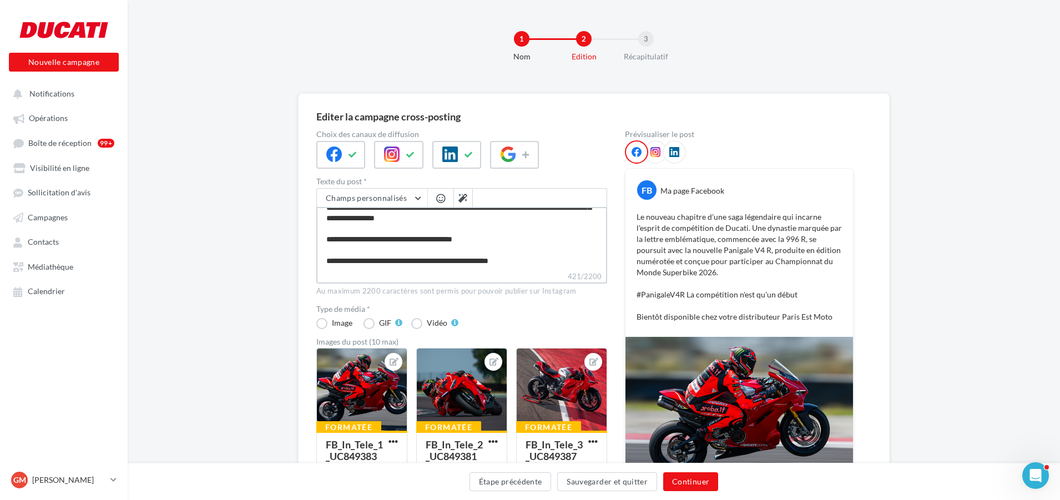
scroll to position [42, 0]
drag, startPoint x: 523, startPoint y: 260, endPoint x: 468, endPoint y: 261, distance: 55.0
click at [468, 261] on textarea "**********" at bounding box center [461, 239] width 291 height 64
type textarea "**********"
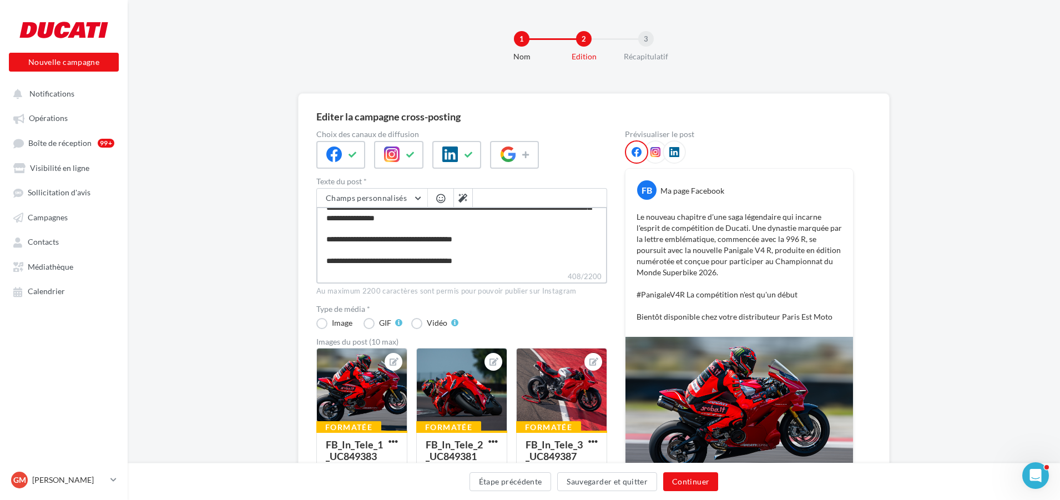
type textarea "**********"
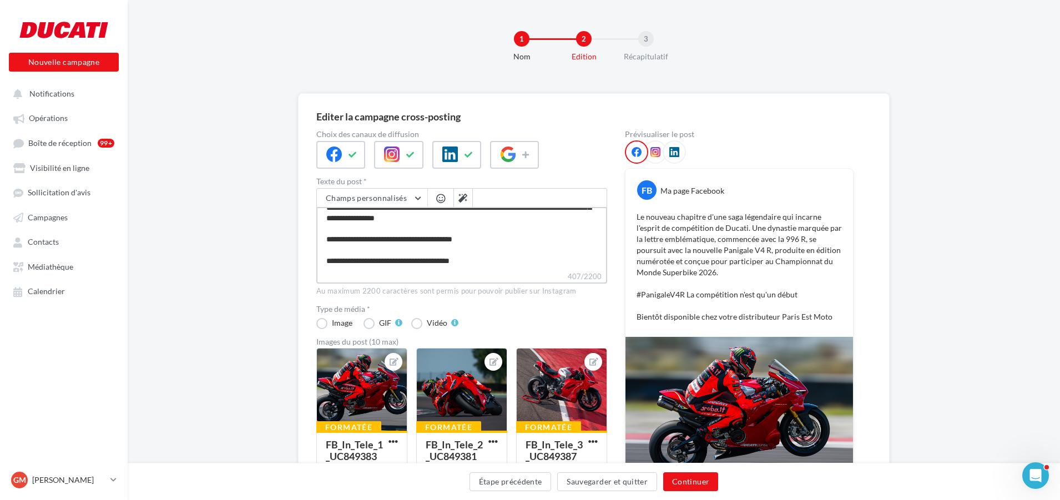
type textarea "**********"
click at [155, 291] on div "**********" at bounding box center [594, 406] width 933 height 627
click at [476, 265] on textarea "**********" at bounding box center [461, 239] width 291 height 64
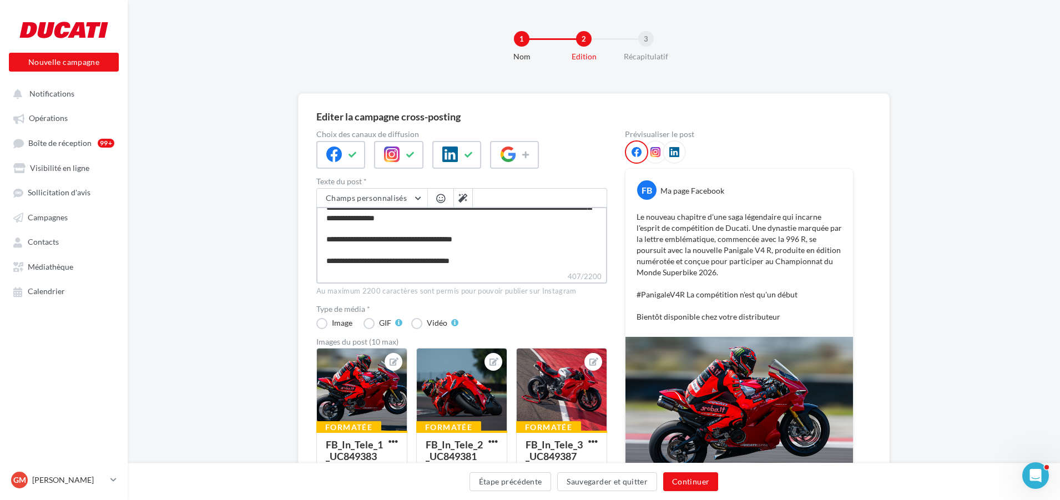
type textarea "**********"
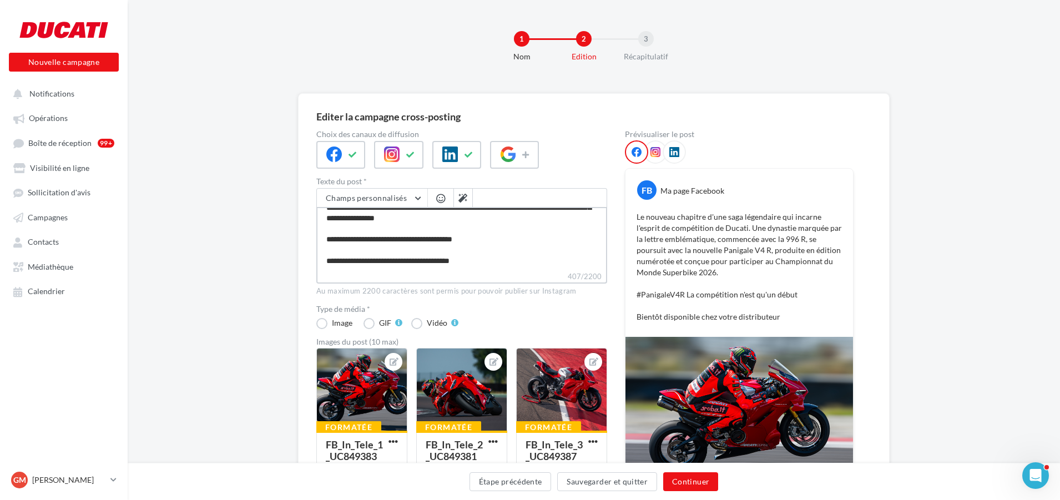
type textarea "**********"
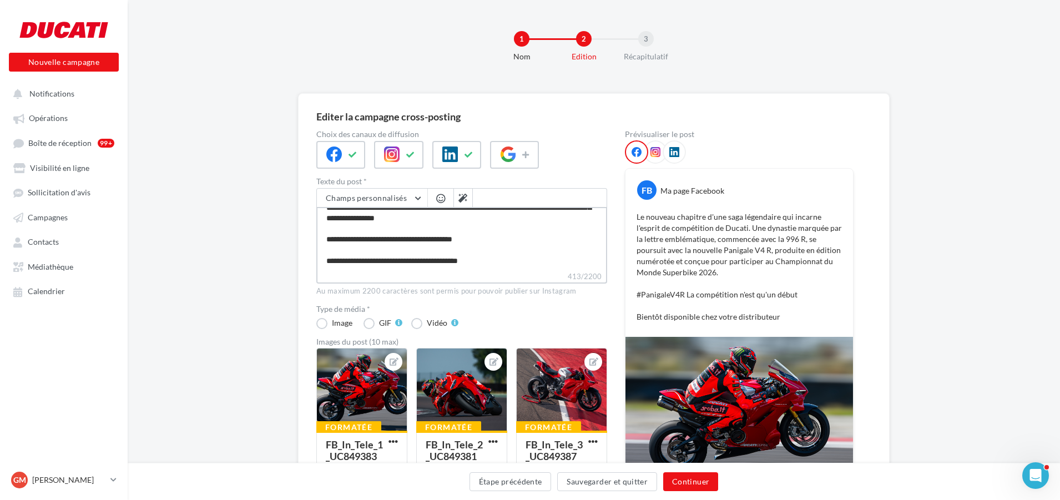
type textarea "**********"
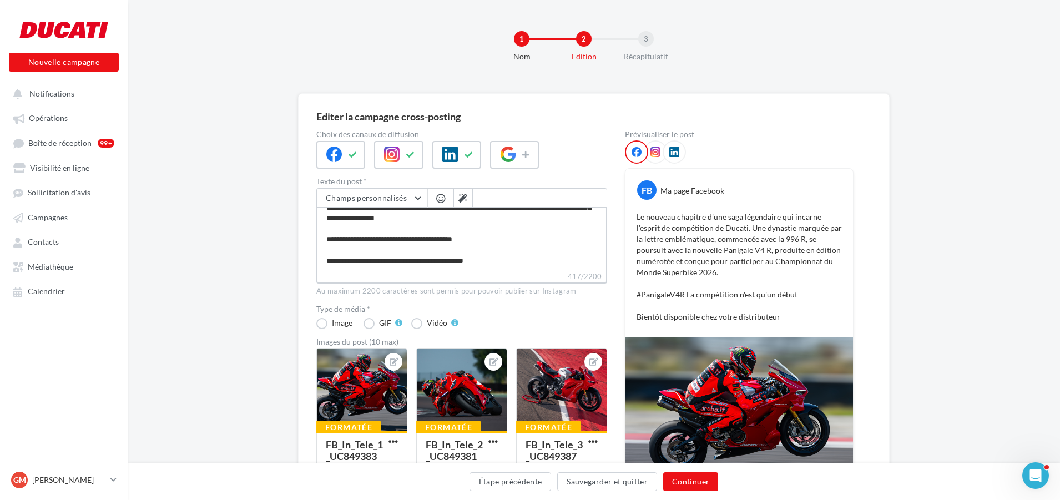
type textarea "**********"
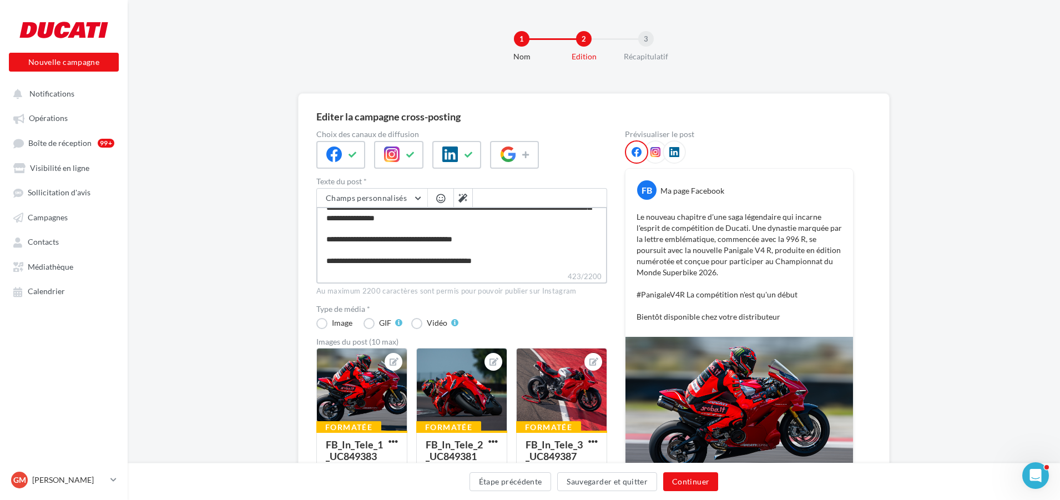
type textarea "**********"
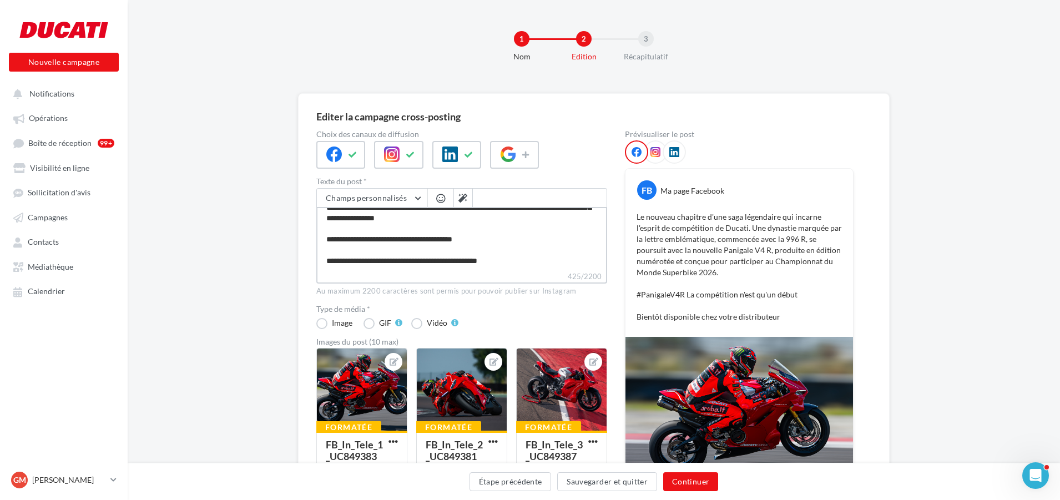
type textarea "**********"
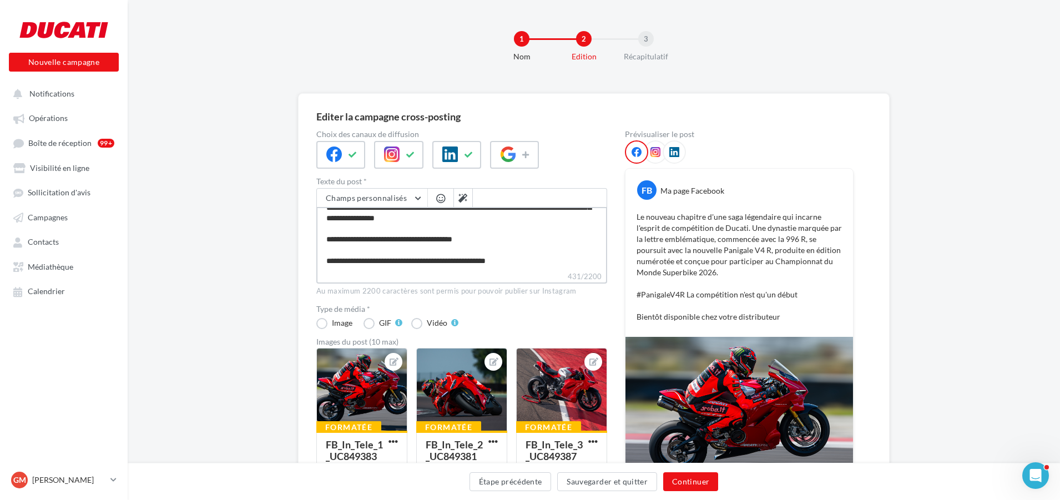
type textarea "**********"
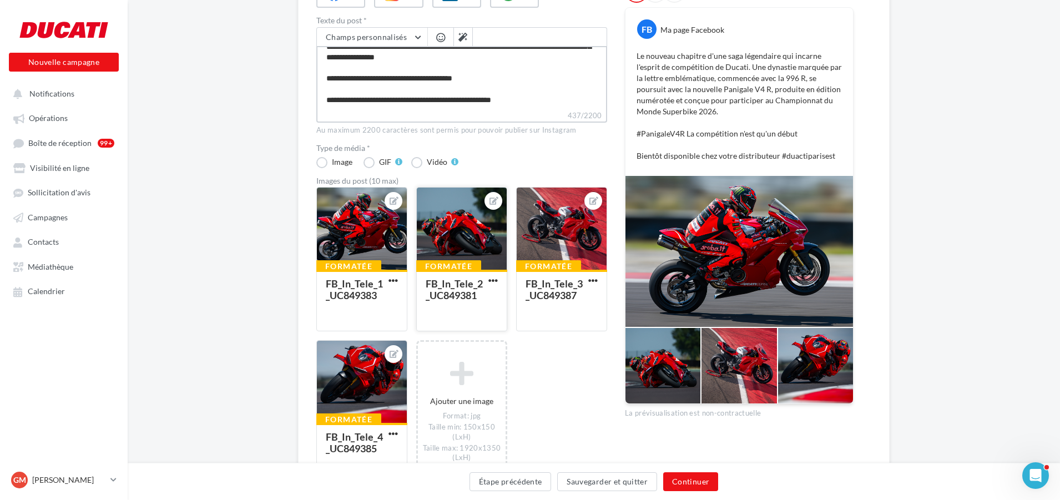
scroll to position [222, 0]
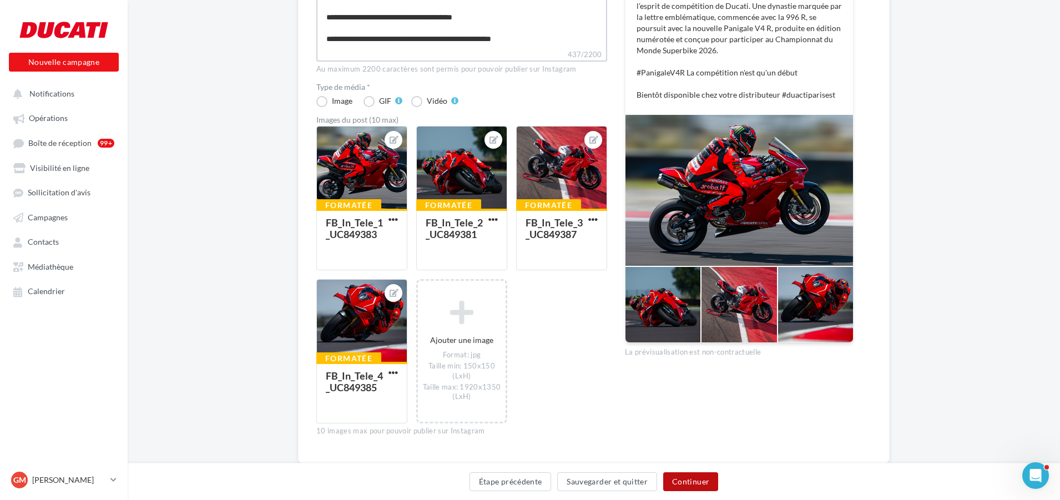
type textarea "**********"
click at [710, 478] on button "Continuer" at bounding box center [690, 481] width 55 height 19
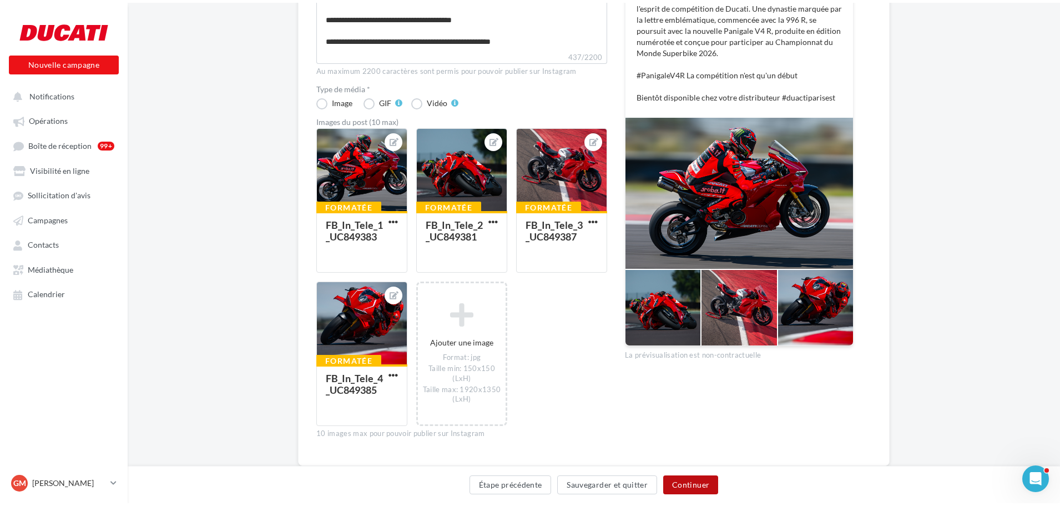
scroll to position [0, 0]
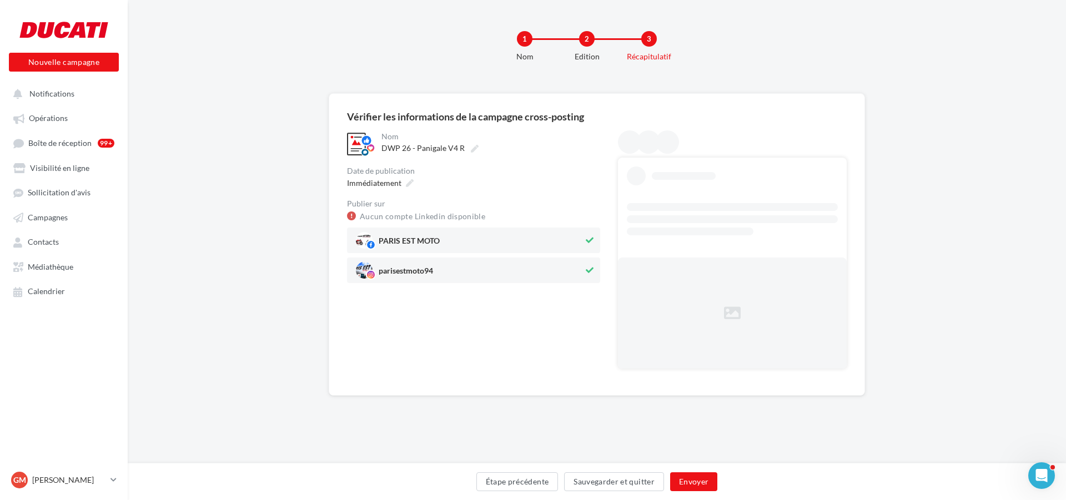
click at [527, 240] on span "PARIS EST MOTO" at bounding box center [470, 240] width 228 height 17
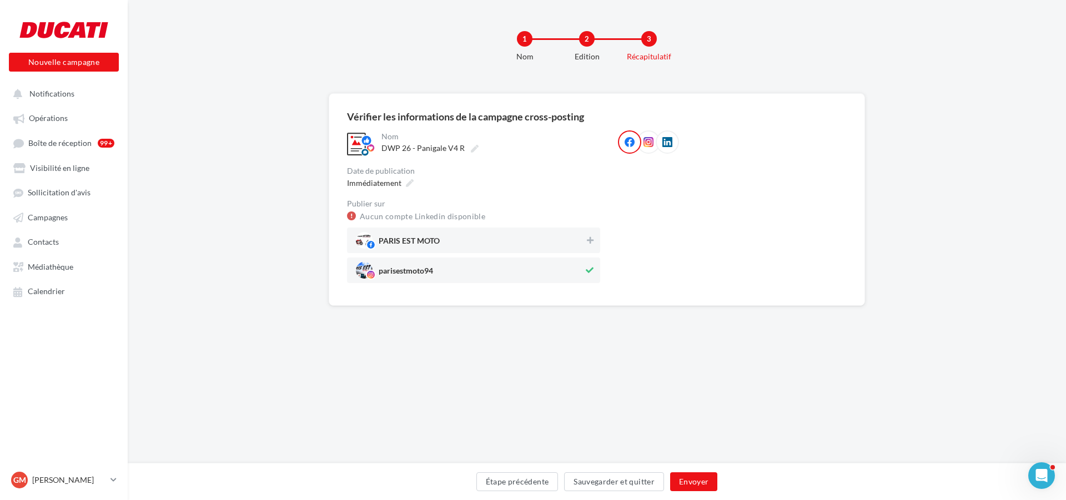
click at [527, 246] on span "PARIS EST MOTO" at bounding box center [470, 240] width 229 height 17
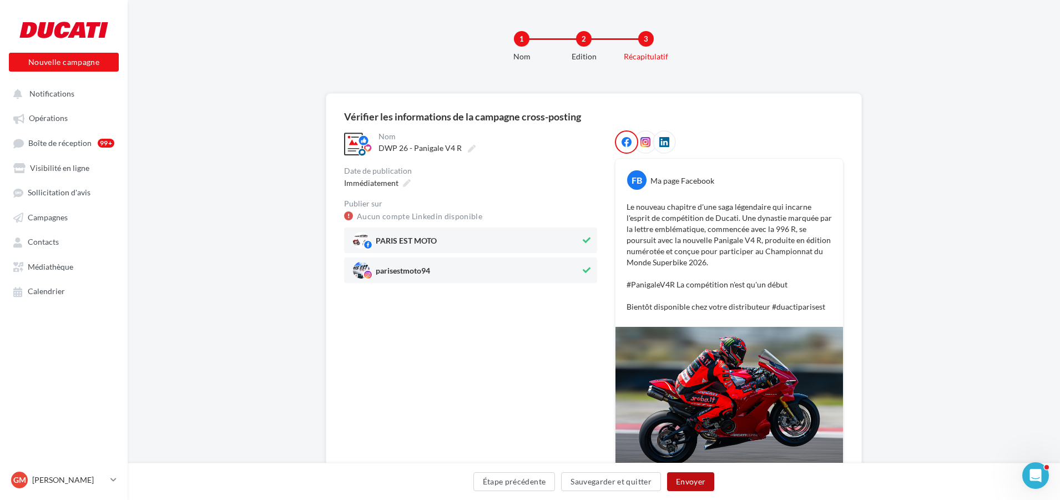
click at [691, 480] on button "Envoyer" at bounding box center [690, 481] width 47 height 19
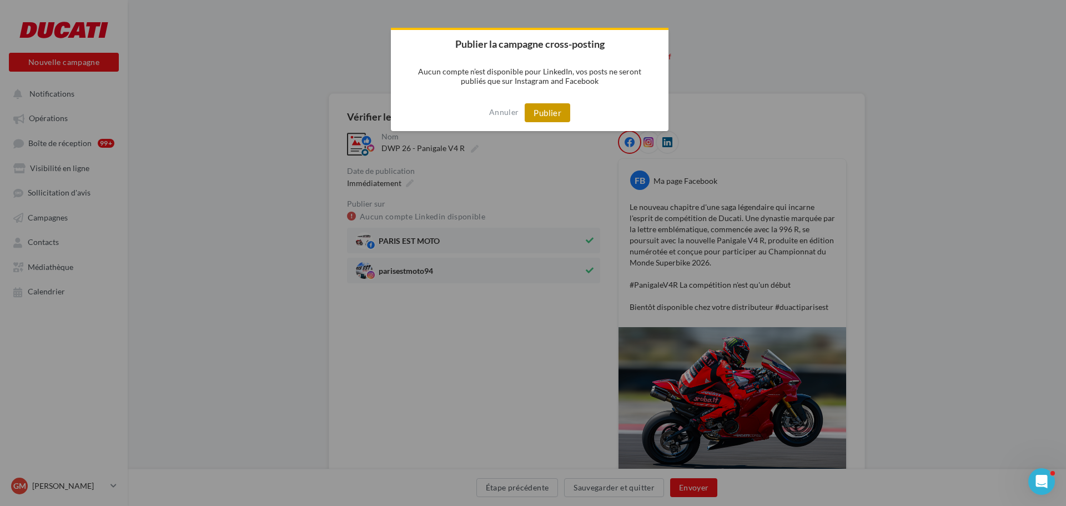
click at [552, 111] on button "Publier" at bounding box center [548, 112] width 46 height 19
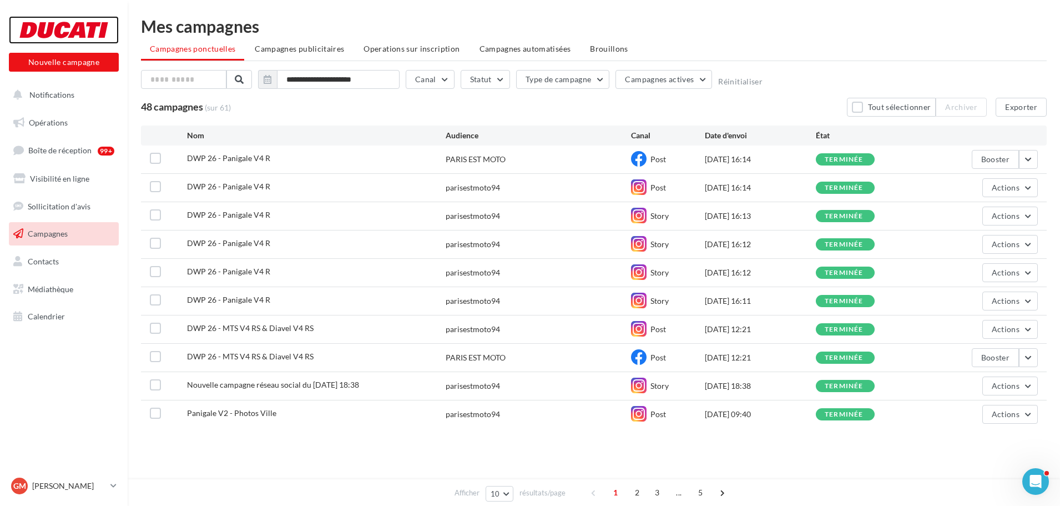
click at [61, 33] on div at bounding box center [63, 30] width 89 height 28
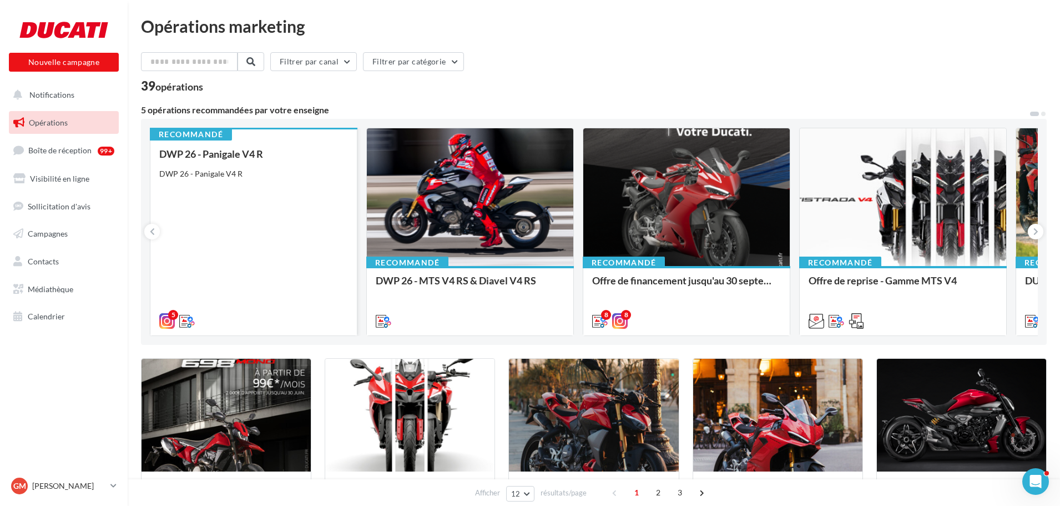
click at [239, 164] on div "DWP 26 - Panigale V4 R DWP 26 - Panigale V4 R" at bounding box center [253, 236] width 189 height 177
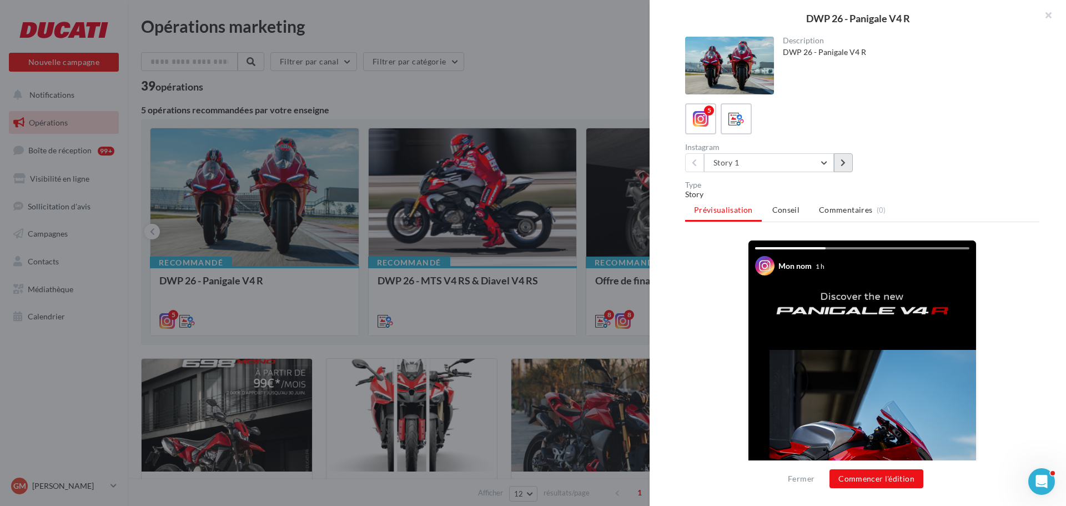
click at [845, 166] on icon at bounding box center [843, 163] width 5 height 8
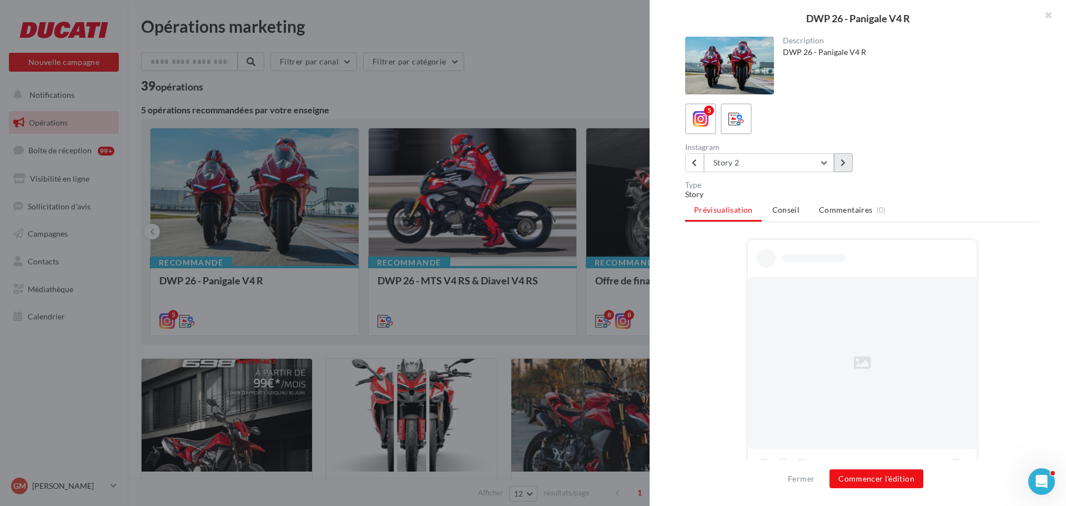
click at [845, 166] on icon at bounding box center [843, 163] width 5 height 8
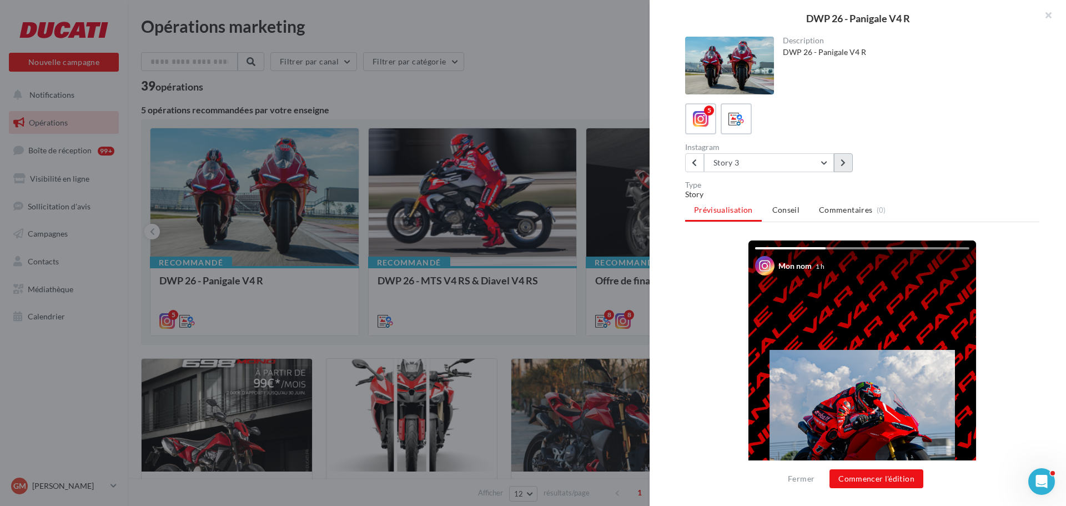
click at [849, 163] on button at bounding box center [843, 162] width 19 height 19
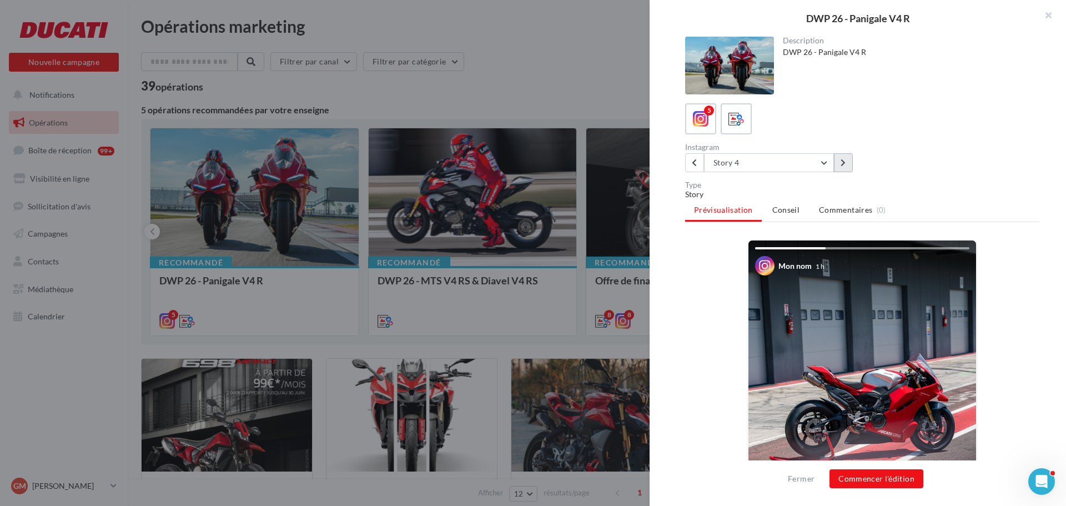
click at [849, 163] on button at bounding box center [843, 162] width 19 height 19
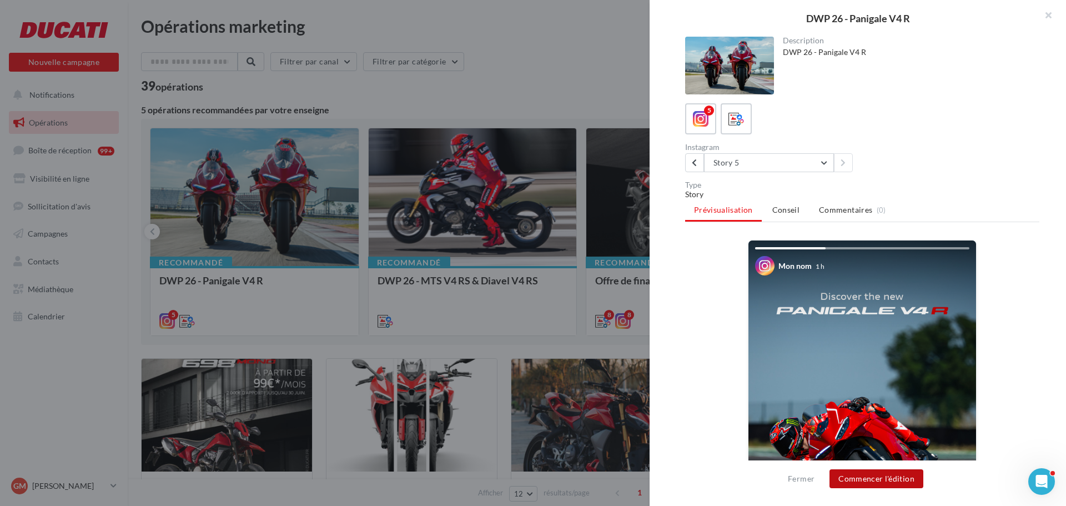
click at [882, 480] on button "Commencer l'édition" at bounding box center [877, 478] width 94 height 19
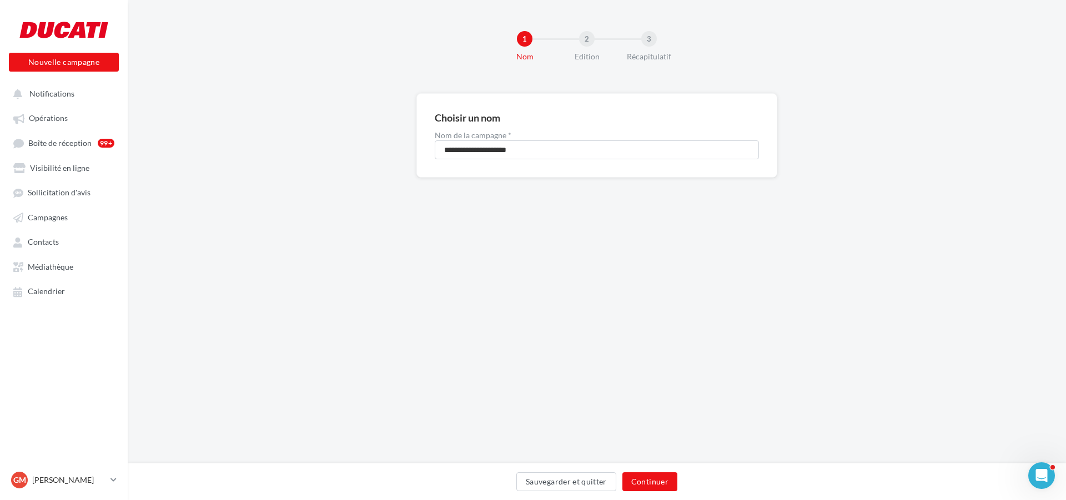
click at [650, 494] on div "Sauvegarder et quitter Continuer" at bounding box center [597, 483] width 921 height 23
click at [651, 479] on button "Continuer" at bounding box center [649, 481] width 55 height 19
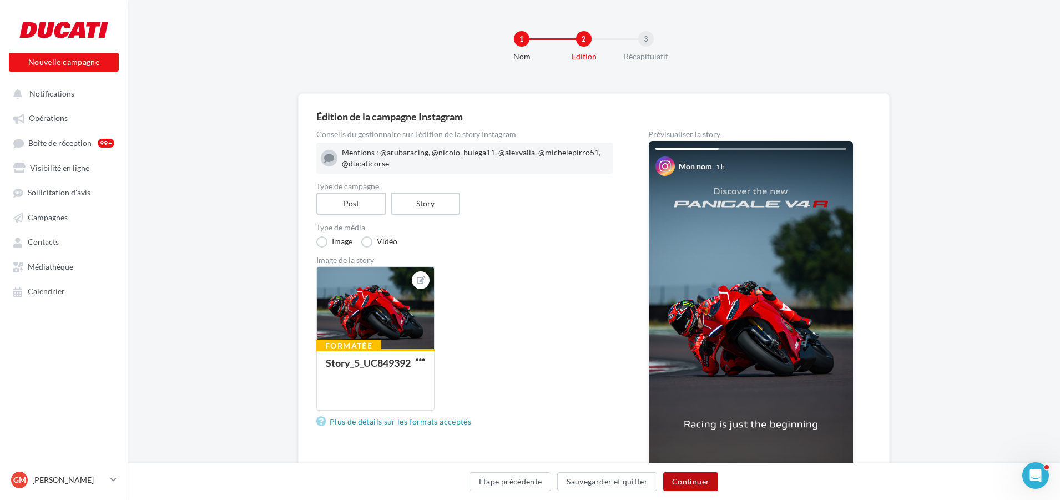
click at [701, 483] on button "Continuer" at bounding box center [690, 481] width 55 height 19
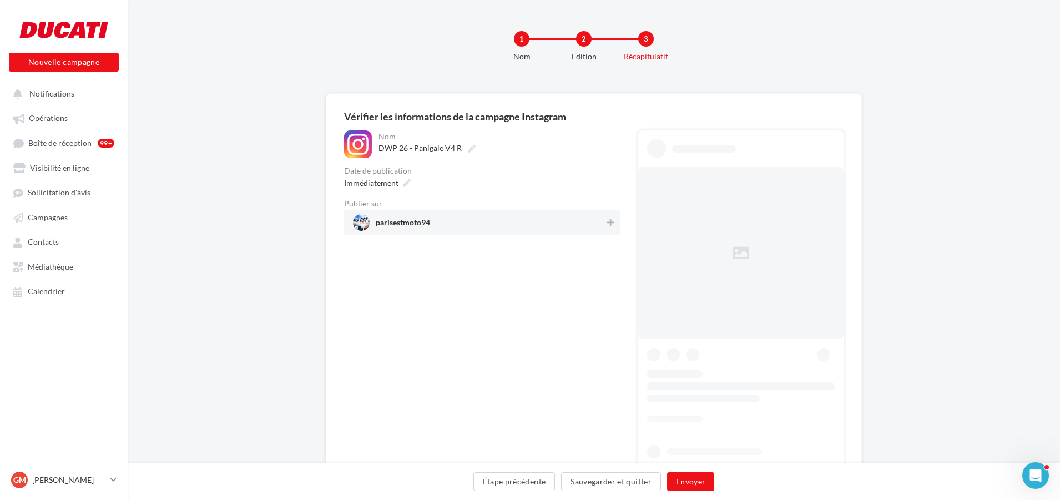
click at [557, 223] on span "parisestmoto94" at bounding box center [479, 222] width 252 height 17
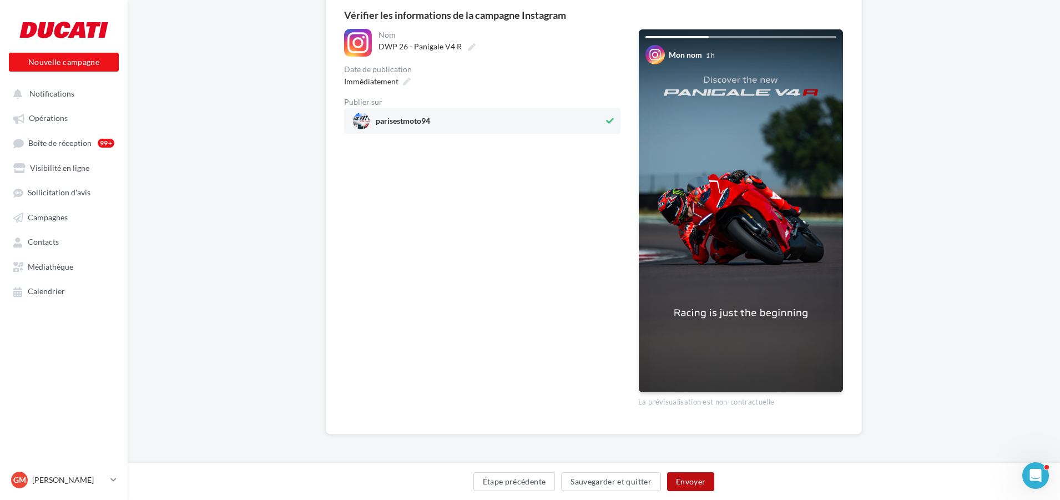
click at [693, 482] on button "Envoyer" at bounding box center [690, 481] width 47 height 19
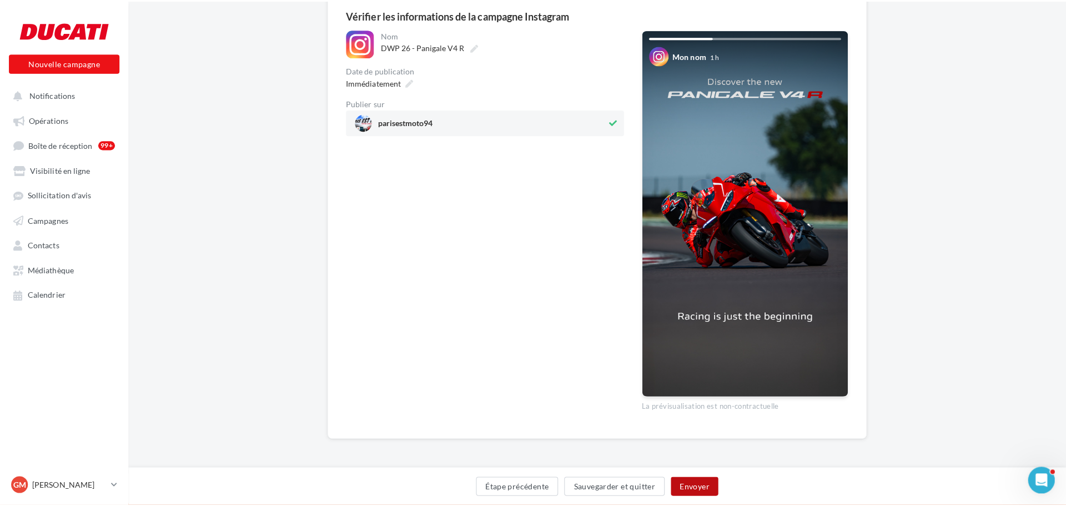
scroll to position [96, 0]
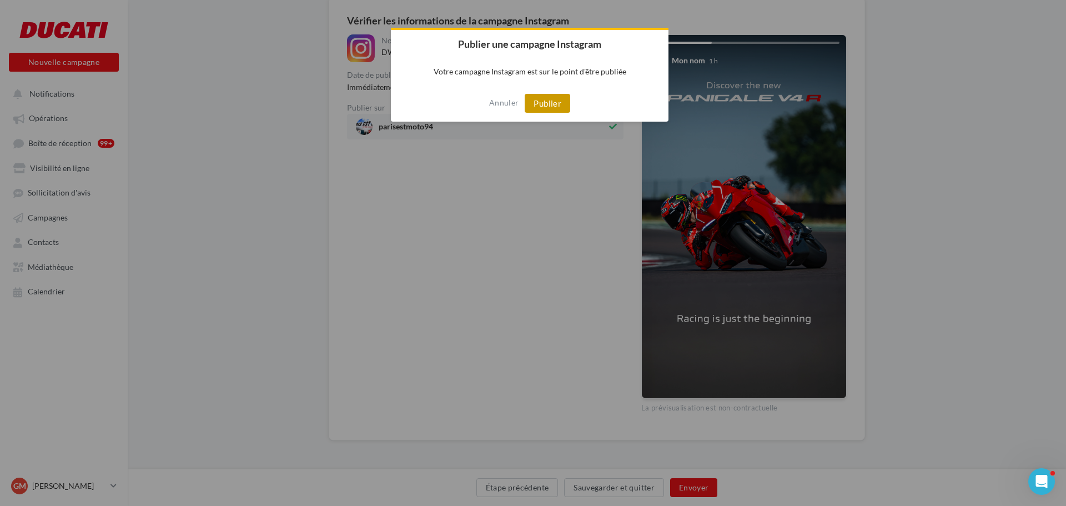
click at [542, 98] on button "Publier" at bounding box center [548, 103] width 46 height 19
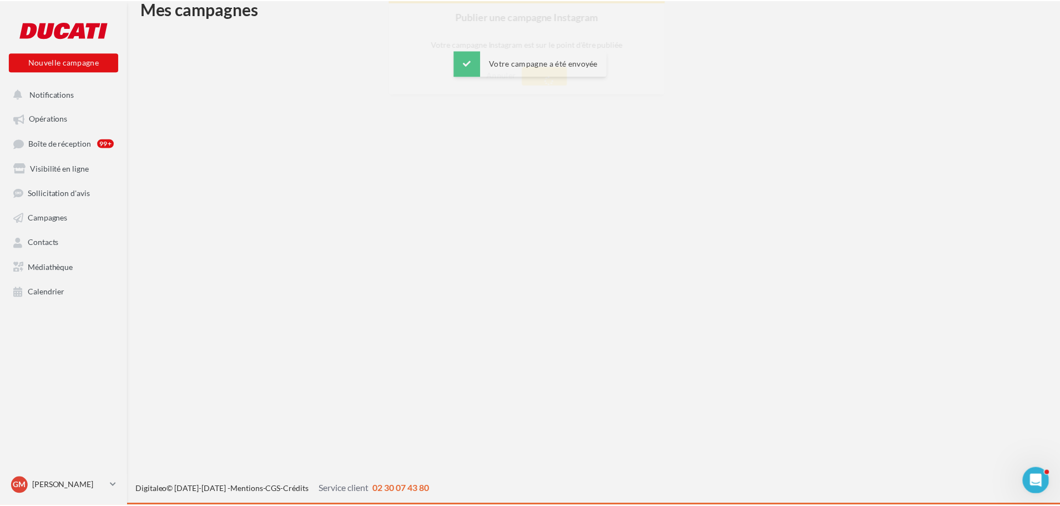
scroll to position [18, 0]
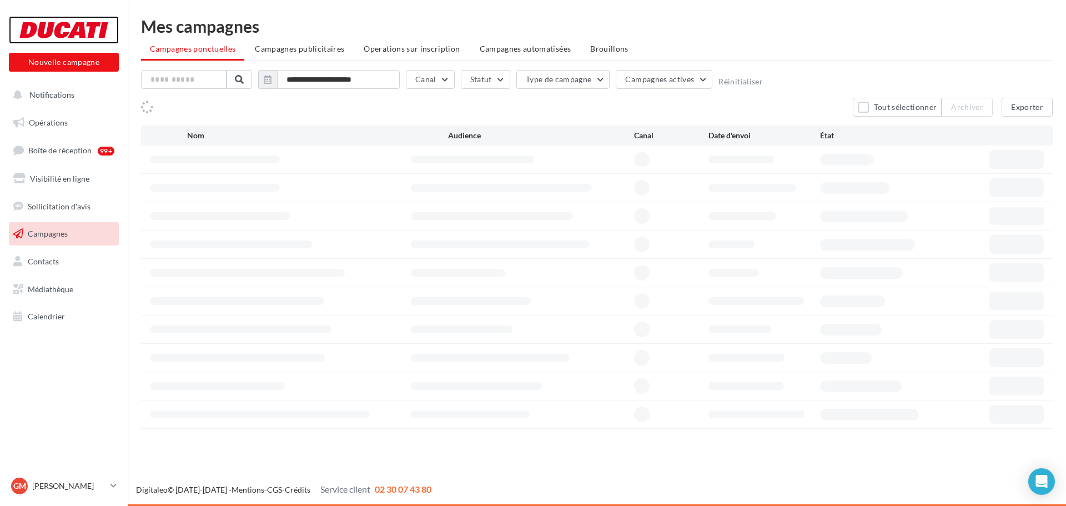
click at [56, 31] on div at bounding box center [63, 30] width 89 height 28
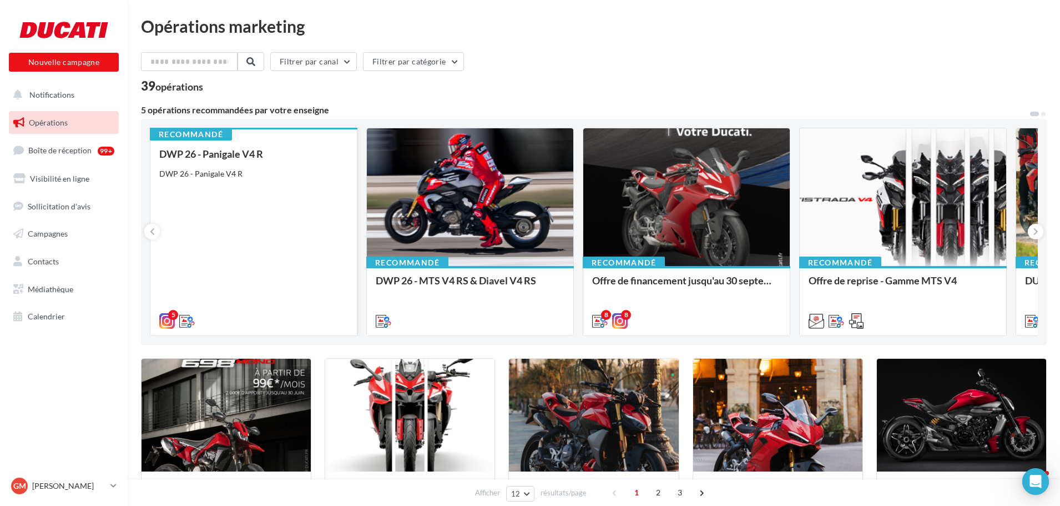
click at [234, 179] on div "DWP 26 - Panigale V4 R DWP 26 - Panigale V4 R" at bounding box center [253, 236] width 189 height 177
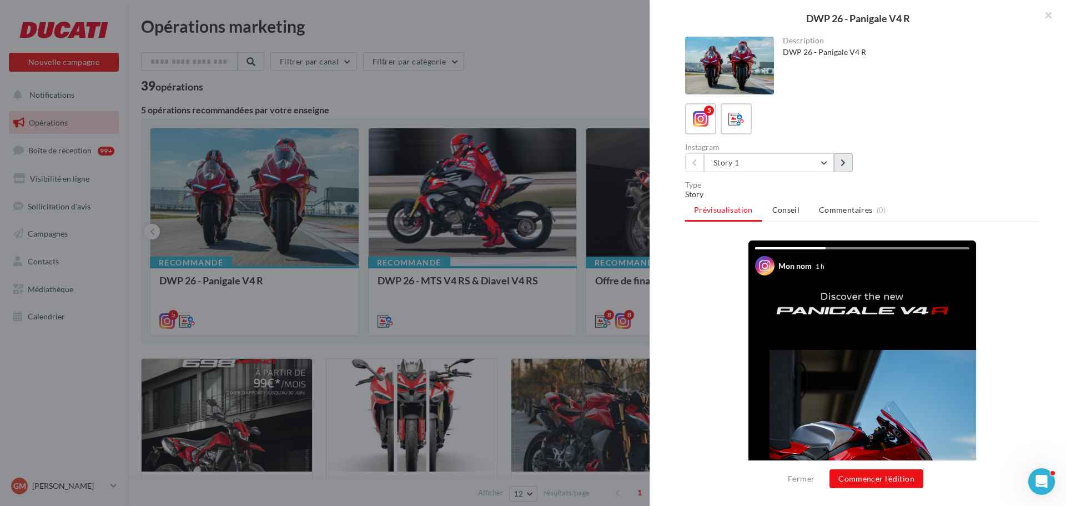
click at [839, 160] on button at bounding box center [843, 162] width 19 height 19
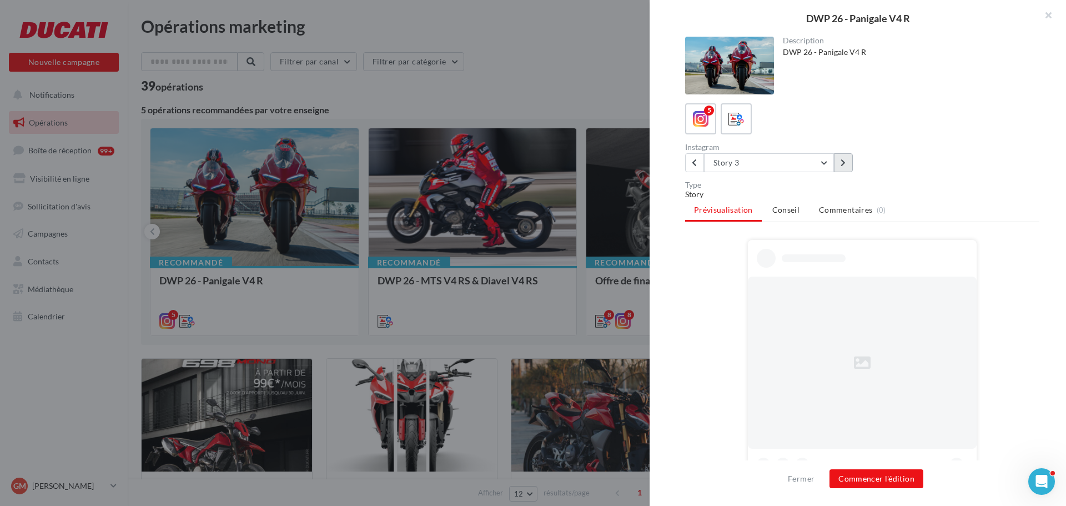
click at [839, 160] on button at bounding box center [843, 162] width 19 height 19
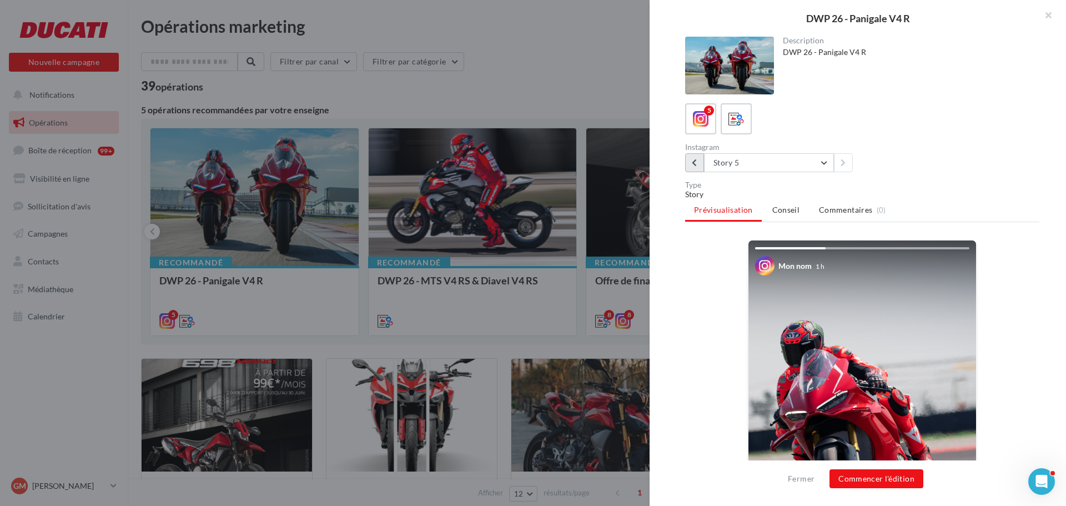
click at [696, 159] on icon at bounding box center [694, 163] width 5 height 8
click at [846, 164] on icon at bounding box center [843, 163] width 5 height 8
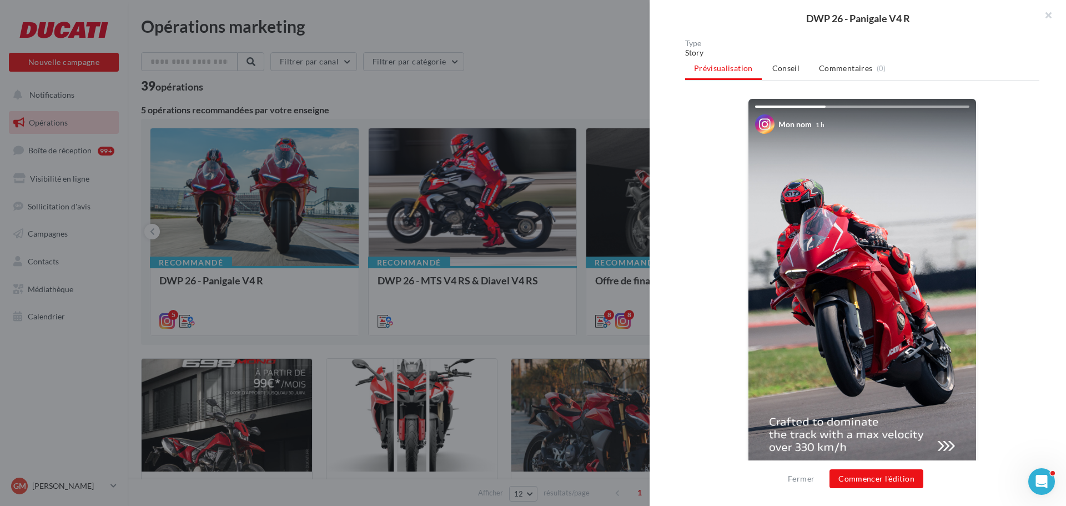
scroll to position [79, 0]
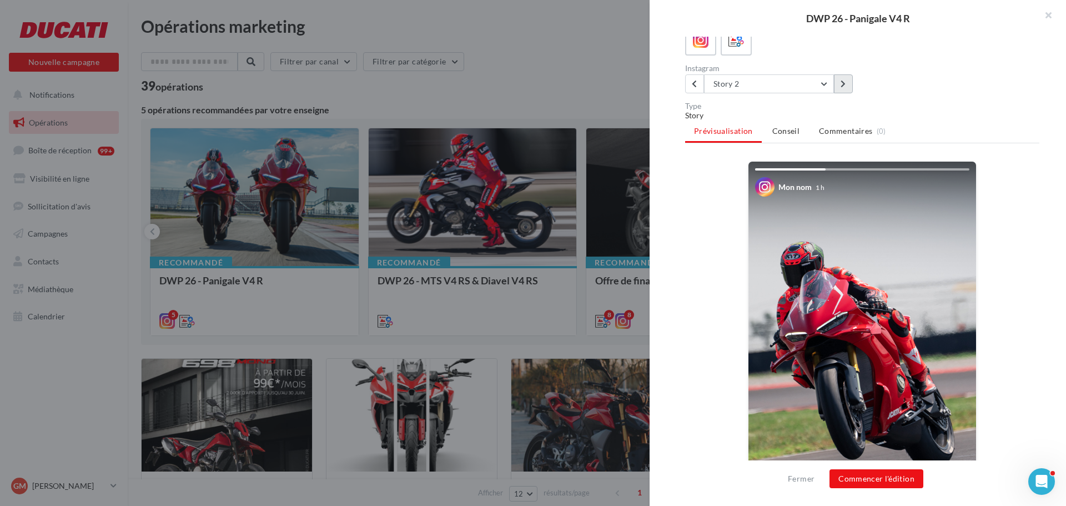
click at [847, 79] on button at bounding box center [843, 83] width 19 height 19
click at [777, 129] on span "Conseil" at bounding box center [785, 130] width 27 height 9
click at [795, 133] on span "Conseil" at bounding box center [785, 130] width 27 height 9
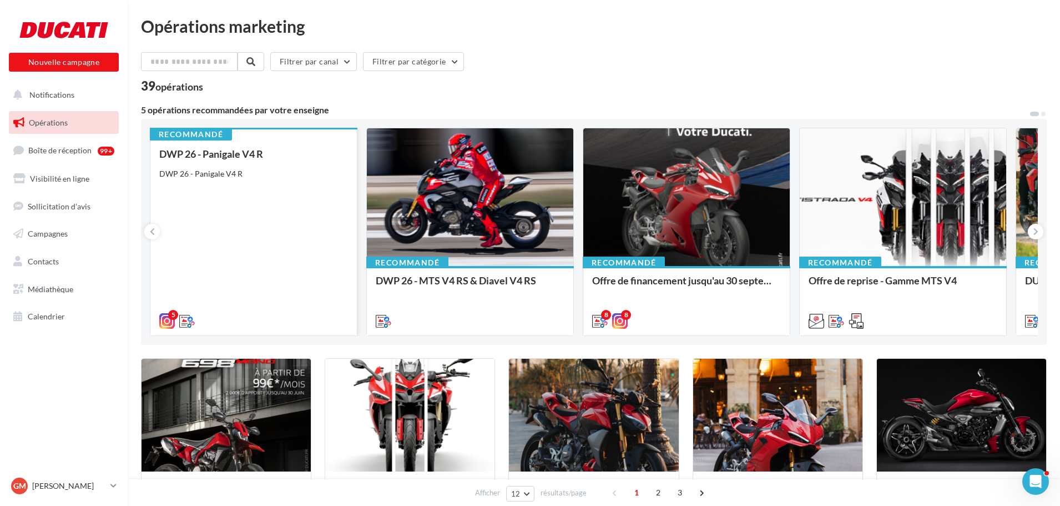
click at [259, 189] on div "DWP 26 - Panigale V4 R DWP 26 - Panigale V4 R" at bounding box center [253, 236] width 189 height 177
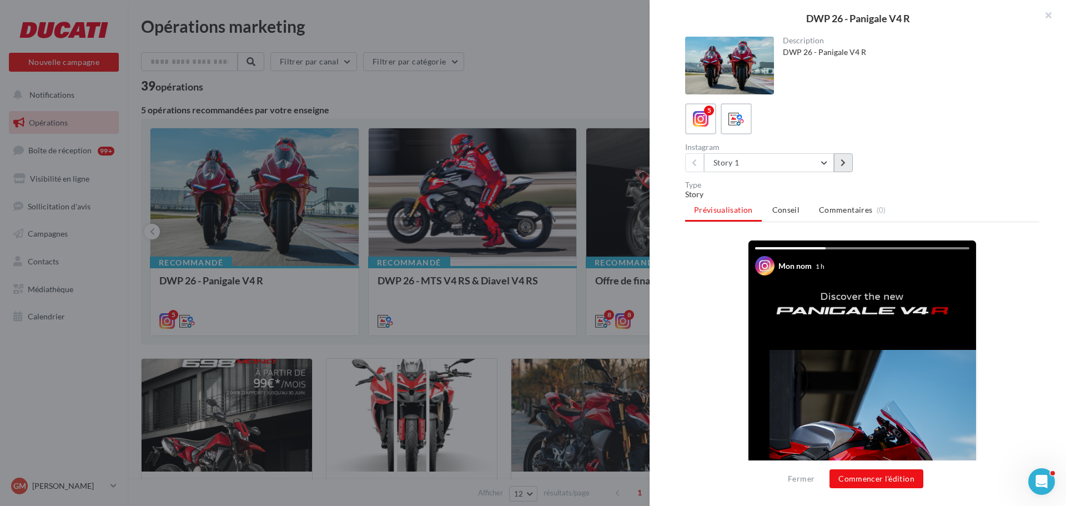
click at [850, 159] on button at bounding box center [843, 162] width 19 height 19
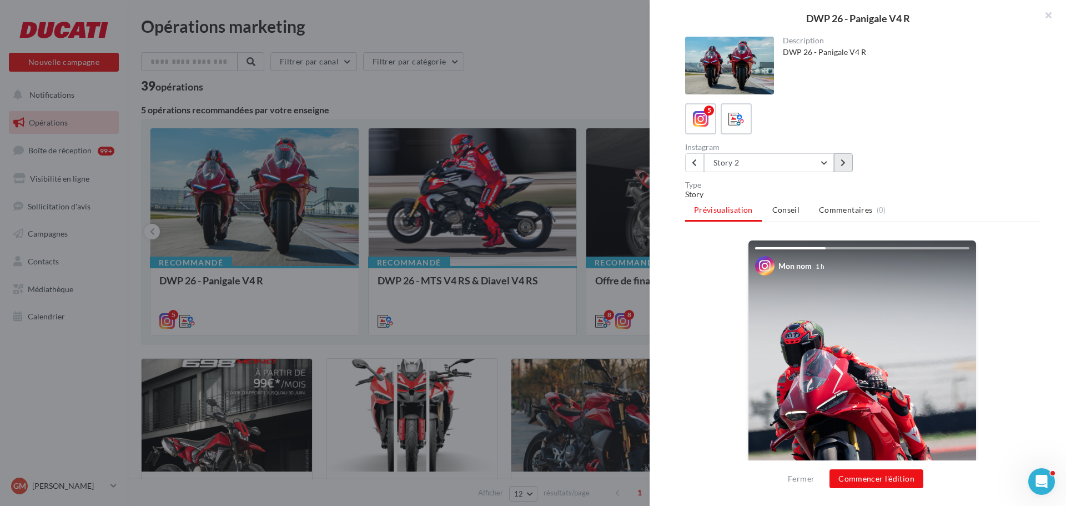
click at [850, 159] on button at bounding box center [843, 162] width 19 height 19
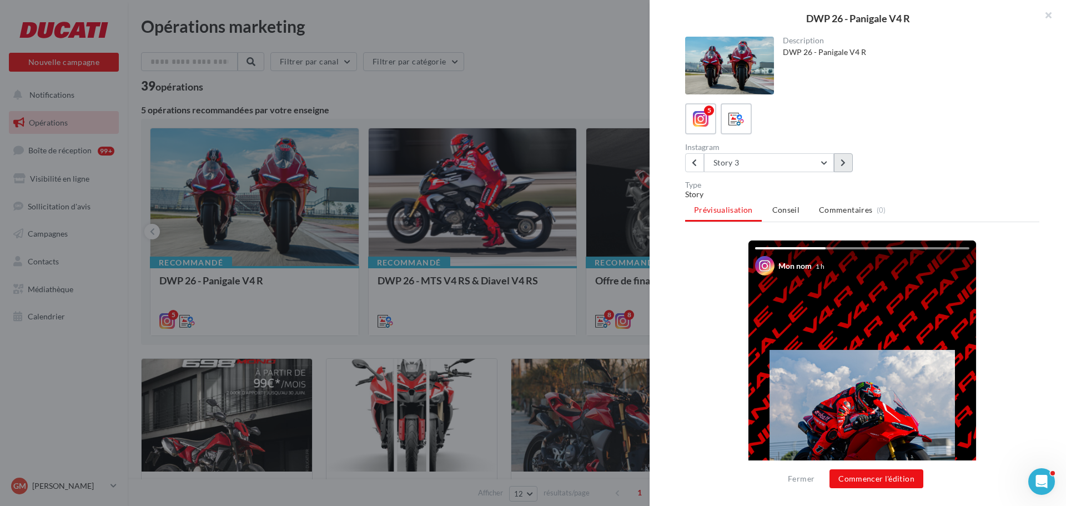
click at [850, 159] on button at bounding box center [843, 162] width 19 height 19
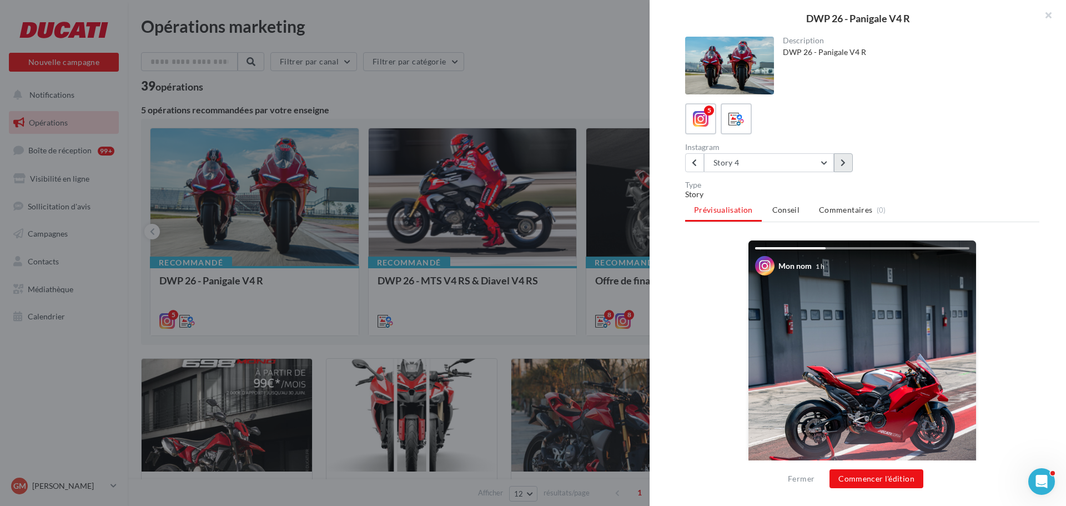
click at [848, 160] on button at bounding box center [843, 162] width 19 height 19
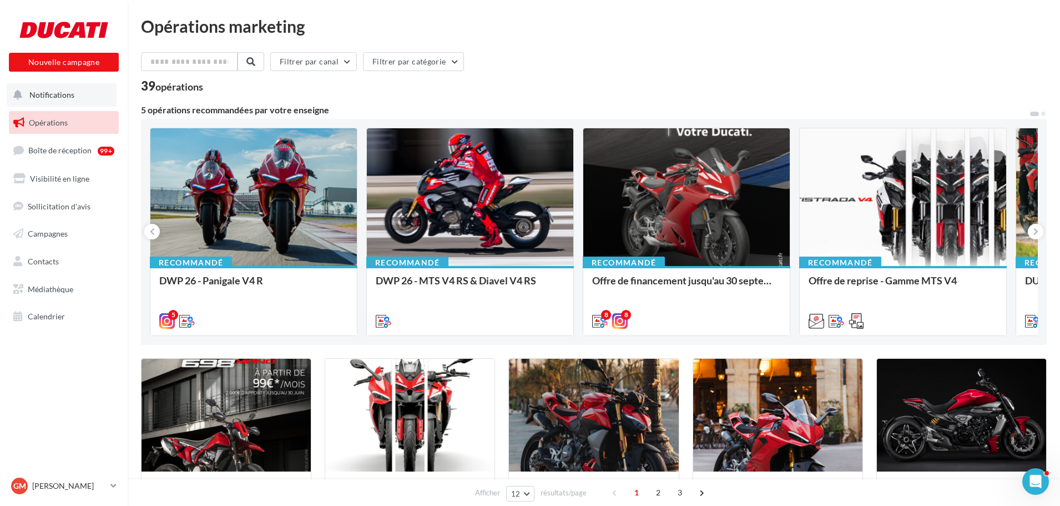
click at [51, 93] on span "Notifications" at bounding box center [51, 94] width 45 height 9
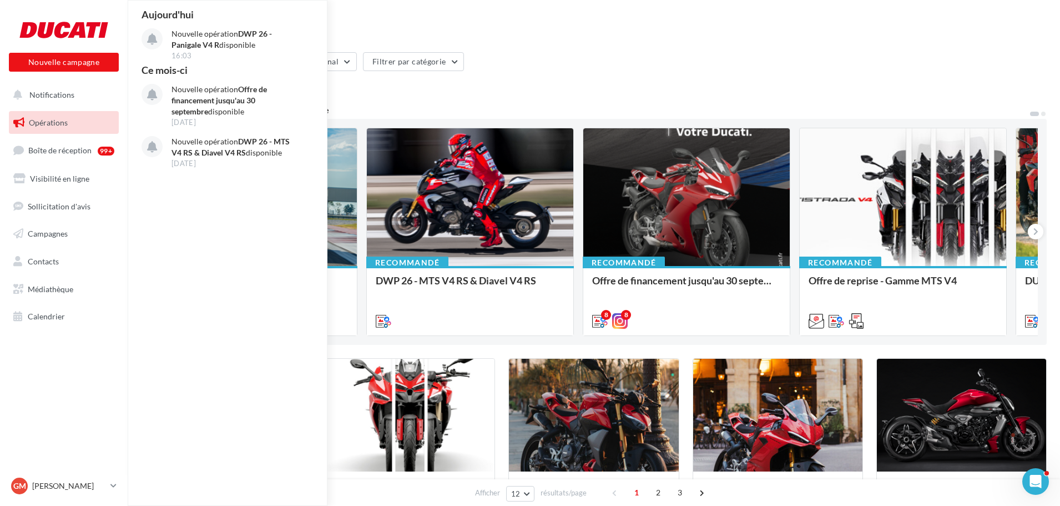
click at [749, 68] on div "Filtrer par canal Filtrer par catégorie" at bounding box center [594, 63] width 906 height 23
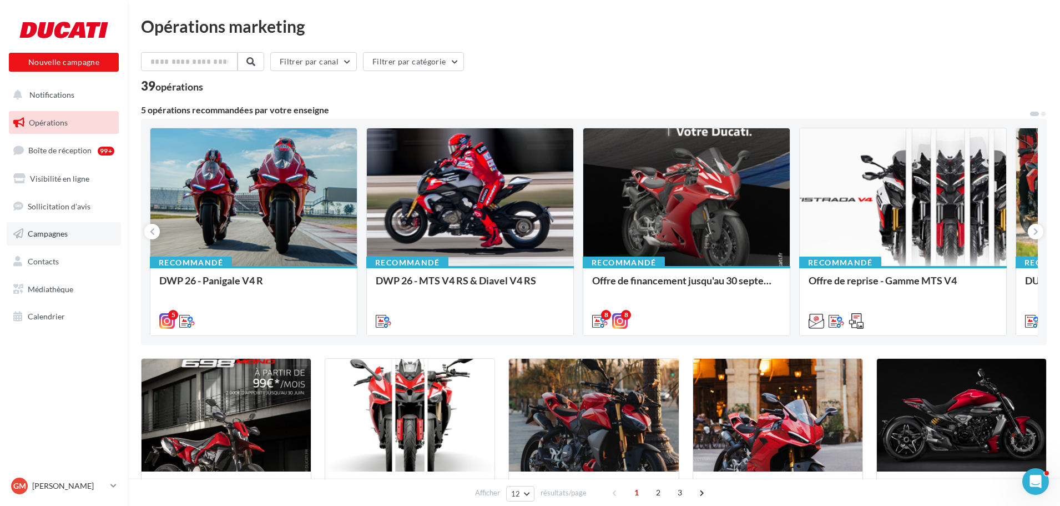
click at [51, 234] on span "Campagnes" at bounding box center [48, 233] width 40 height 9
